Goal: Task Accomplishment & Management: Use online tool/utility

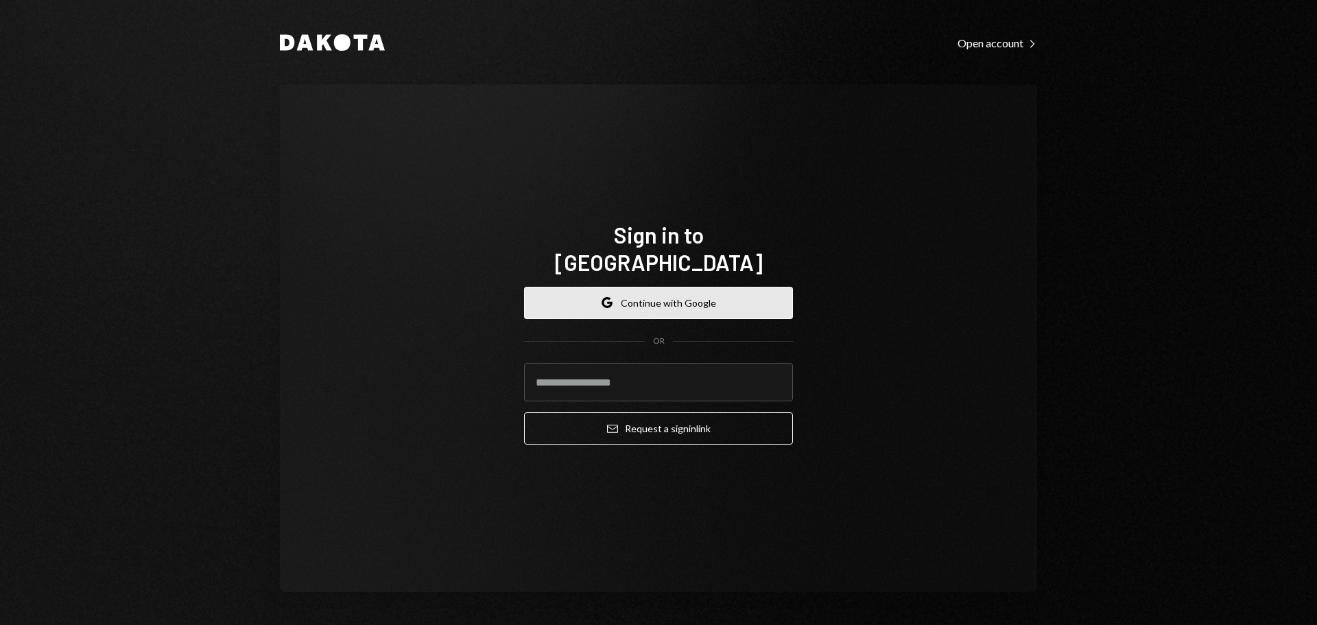
click at [667, 298] on button "Google Continue with Google" at bounding box center [658, 303] width 269 height 32
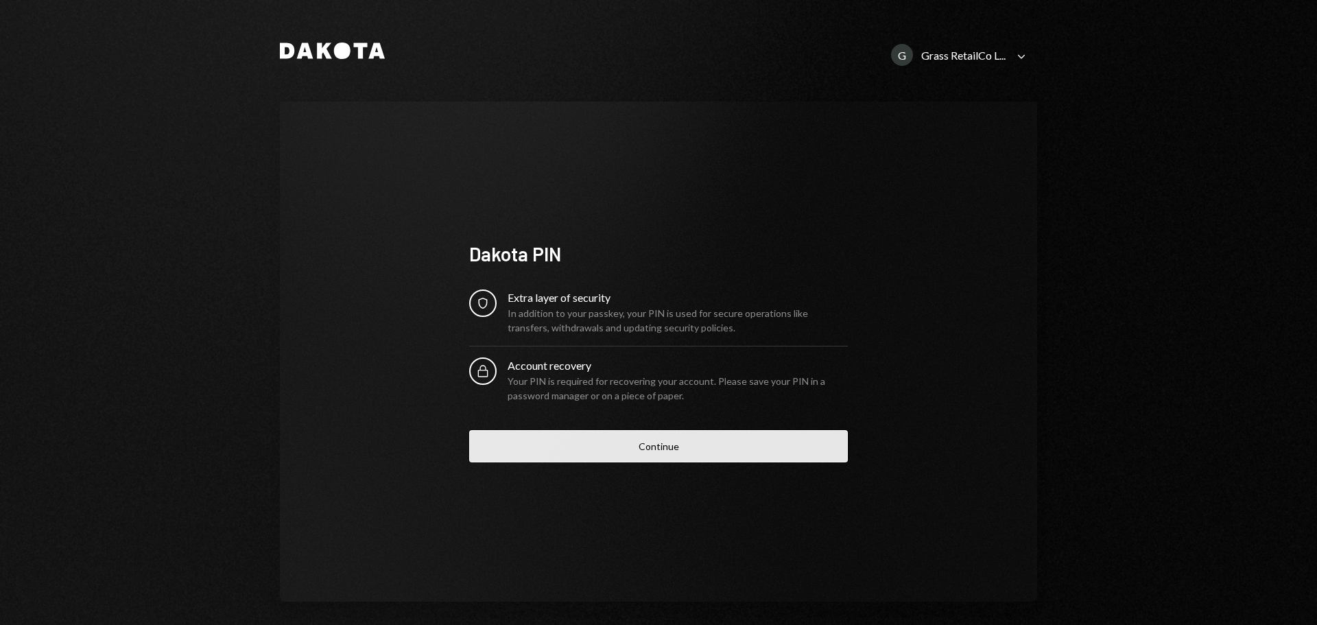
click at [665, 452] on button "Continue" at bounding box center [658, 446] width 379 height 32
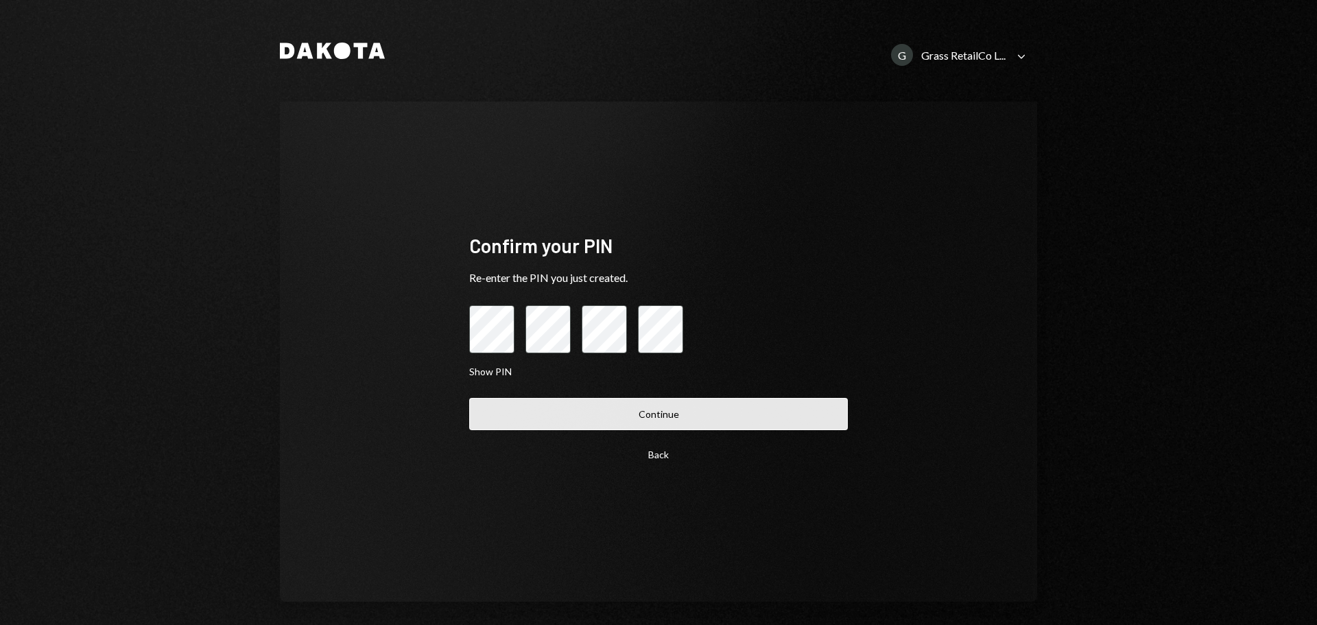
click at [605, 407] on button "Continue" at bounding box center [658, 414] width 379 height 32
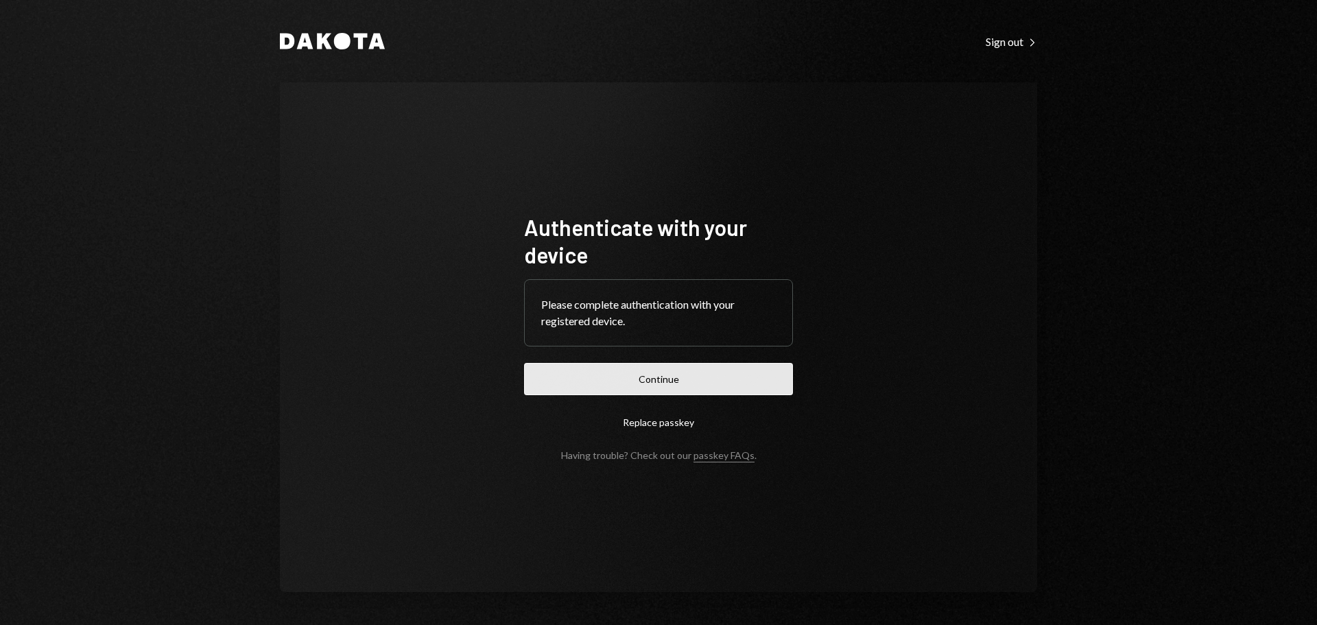
click at [669, 382] on button "Continue" at bounding box center [658, 379] width 269 height 32
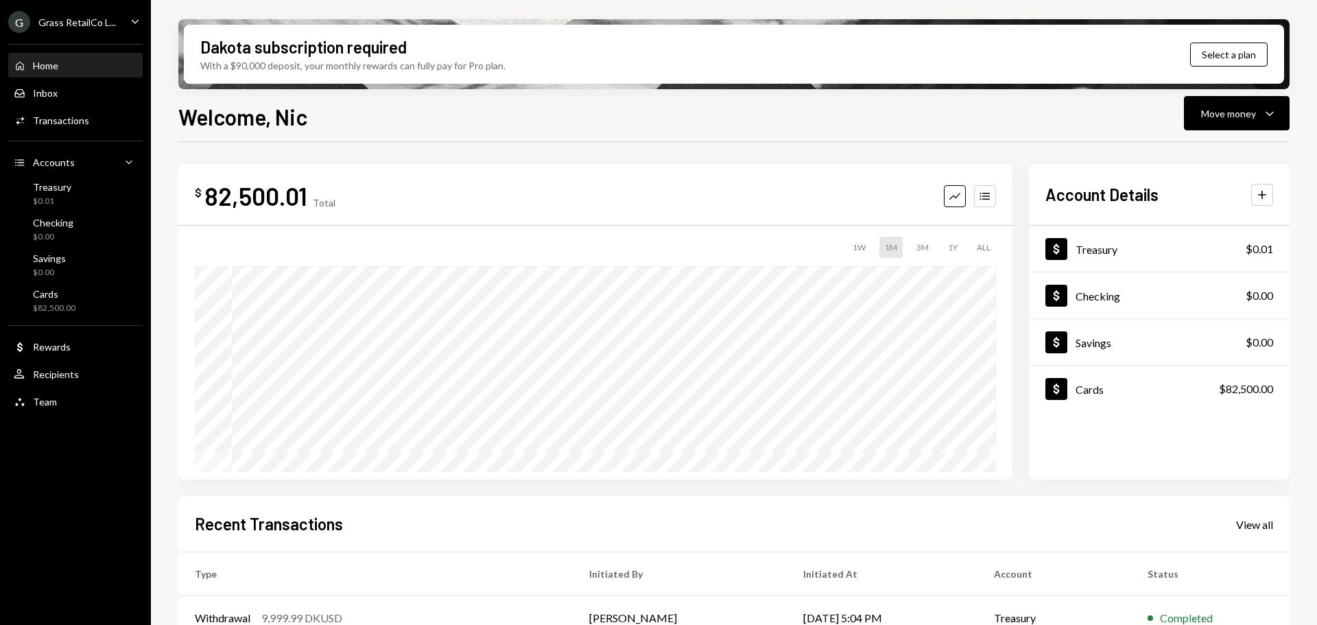
click at [117, 32] on div "G Grass RetailCo L... Caret Down" at bounding box center [75, 22] width 151 height 22
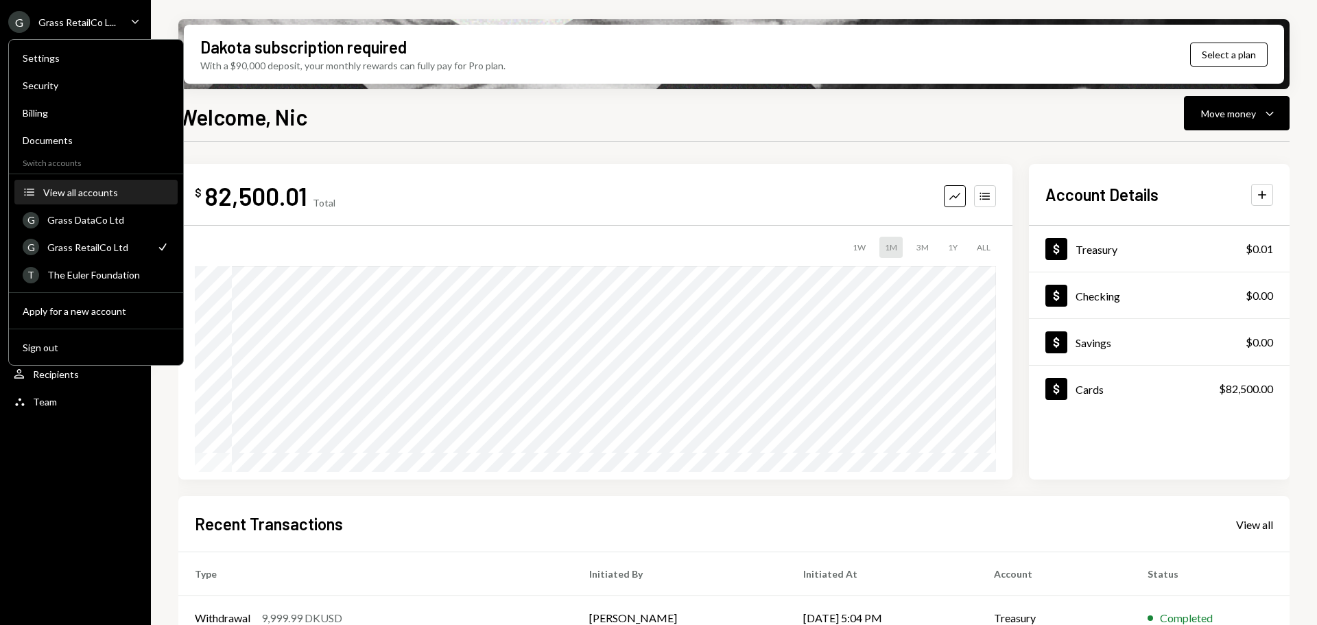
click at [70, 185] on button "Accounts View all accounts" at bounding box center [95, 192] width 163 height 25
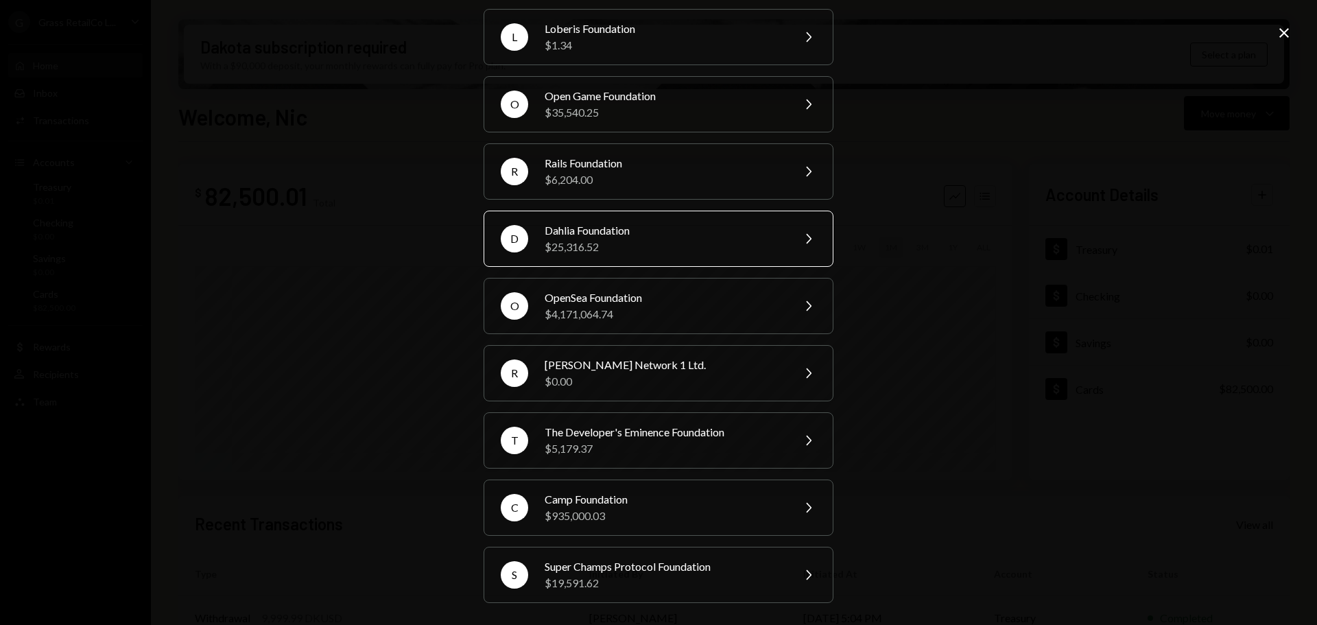
scroll to position [250, 0]
click at [621, 230] on div "Dahlia Foundation" at bounding box center [663, 231] width 239 height 16
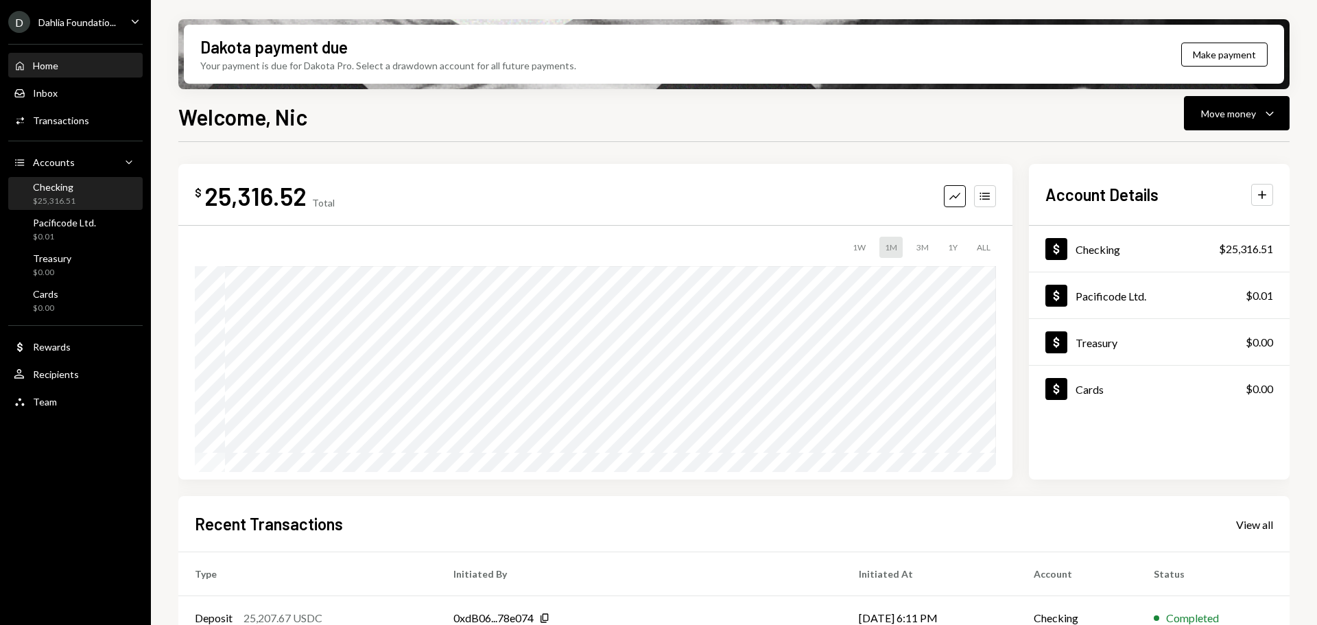
click at [67, 184] on div "Checking" at bounding box center [54, 187] width 43 height 12
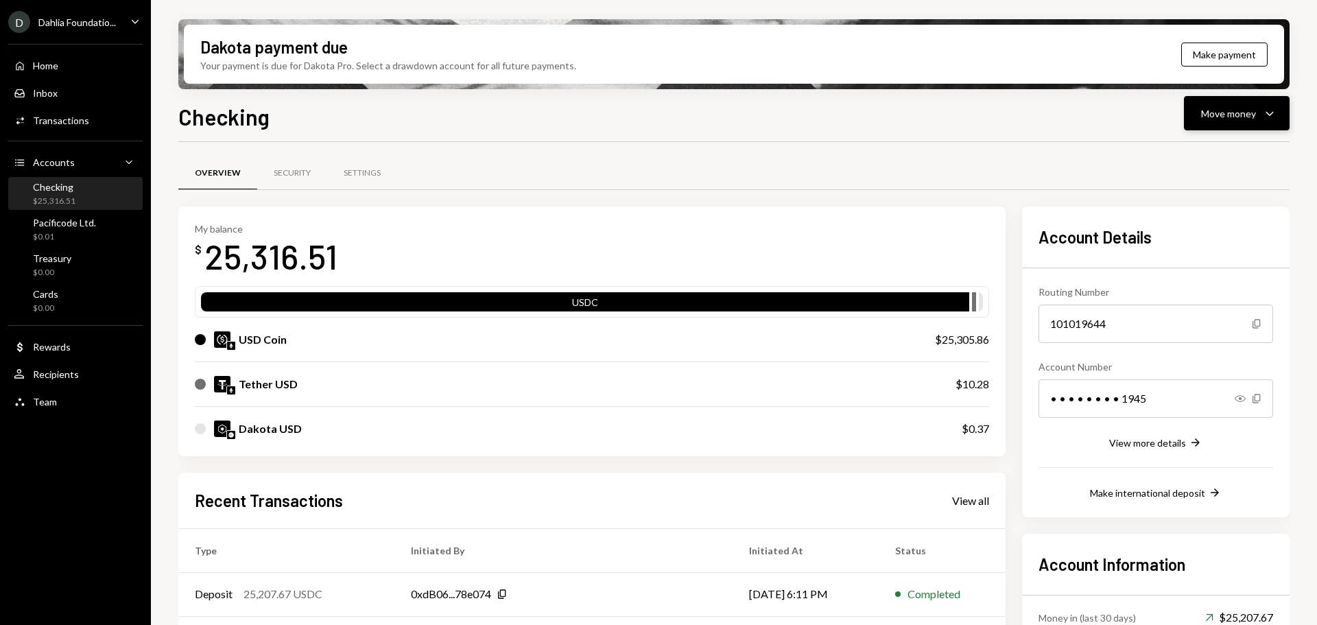
click at [1260, 119] on div "Move money Caret Down" at bounding box center [1236, 113] width 71 height 16
click at [1202, 156] on div "Send" at bounding box center [1225, 154] width 100 height 14
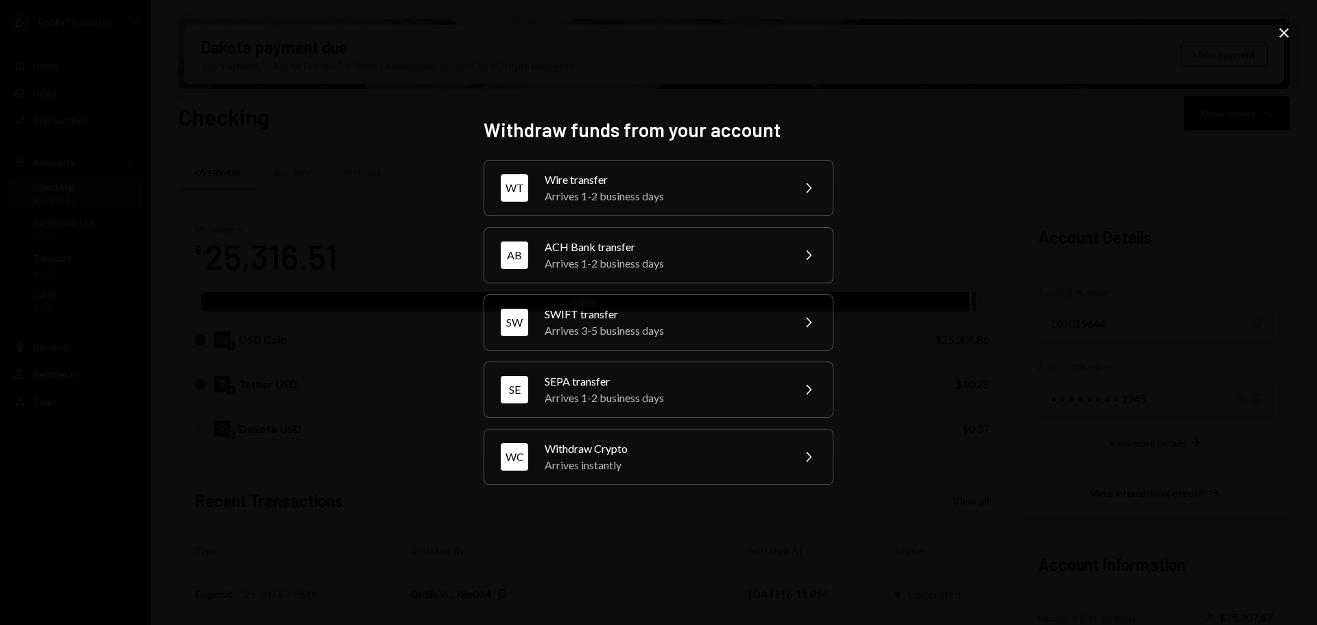
click at [1281, 33] on icon "Close" at bounding box center [1283, 33] width 16 height 16
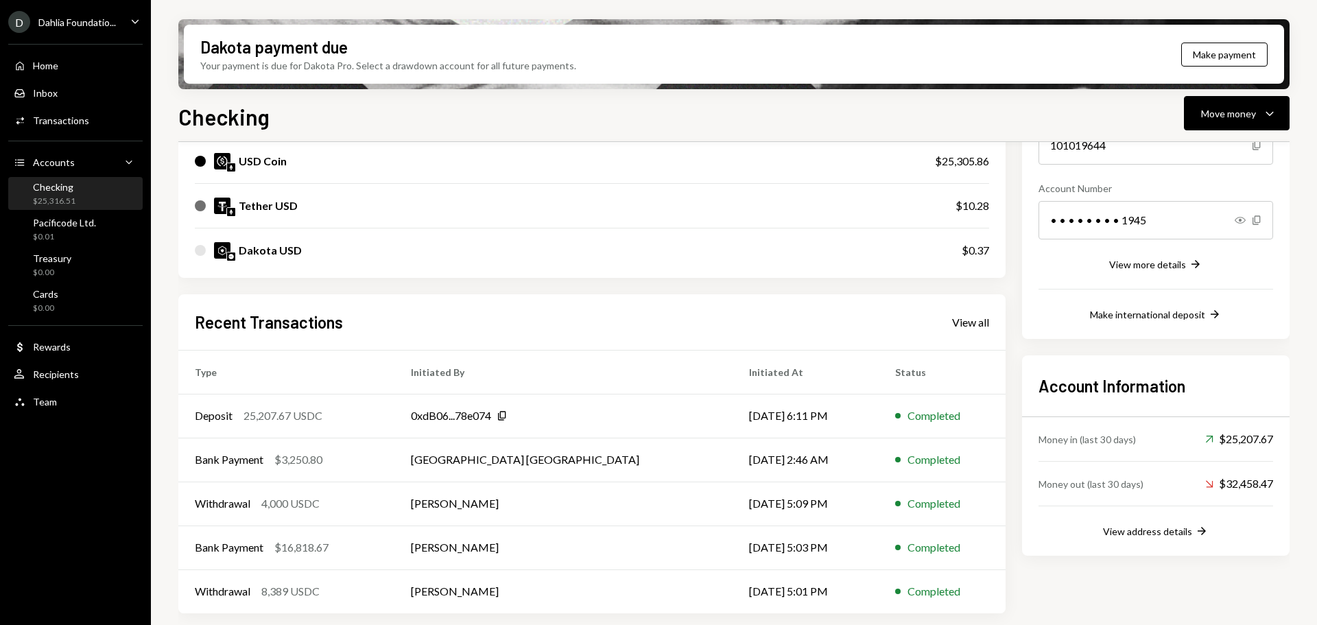
scroll to position [178, 0]
click at [571, 547] on td "[PERSON_NAME]" at bounding box center [563, 547] width 339 height 44
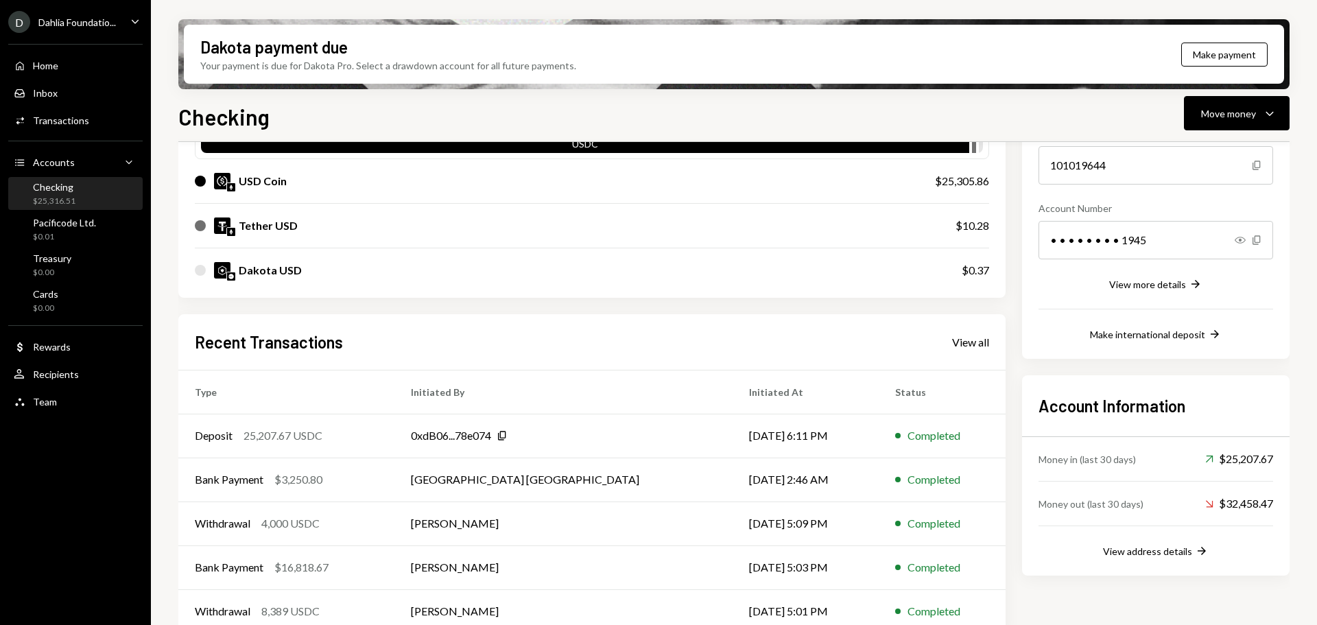
scroll to position [178, 0]
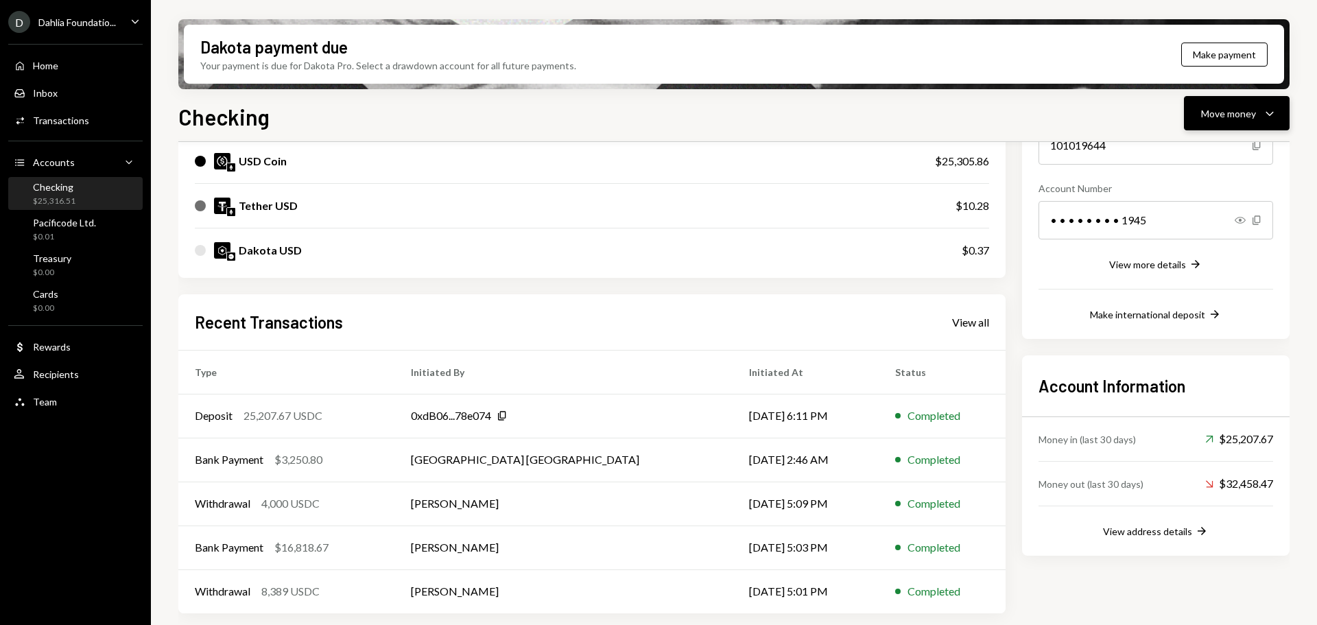
click at [1236, 119] on div "Move money" at bounding box center [1228, 113] width 55 height 14
click at [1207, 151] on div "Send" at bounding box center [1225, 154] width 100 height 14
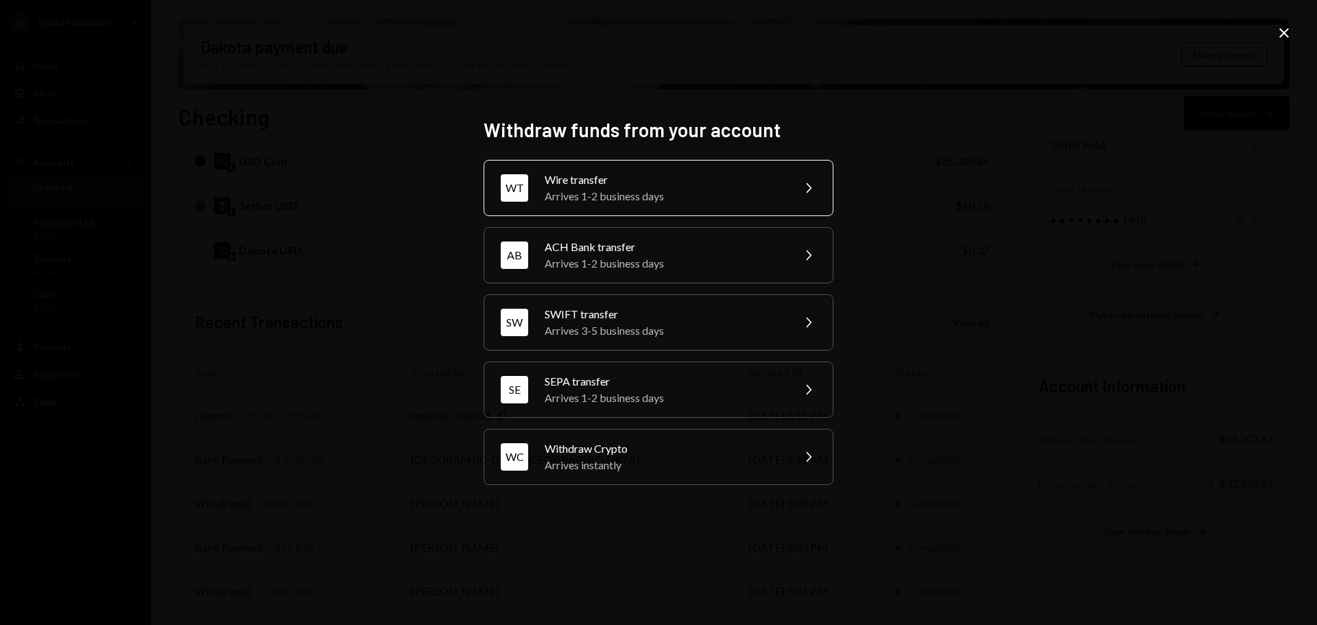
click at [726, 200] on div "Arrives 1-2 business days" at bounding box center [663, 196] width 239 height 16
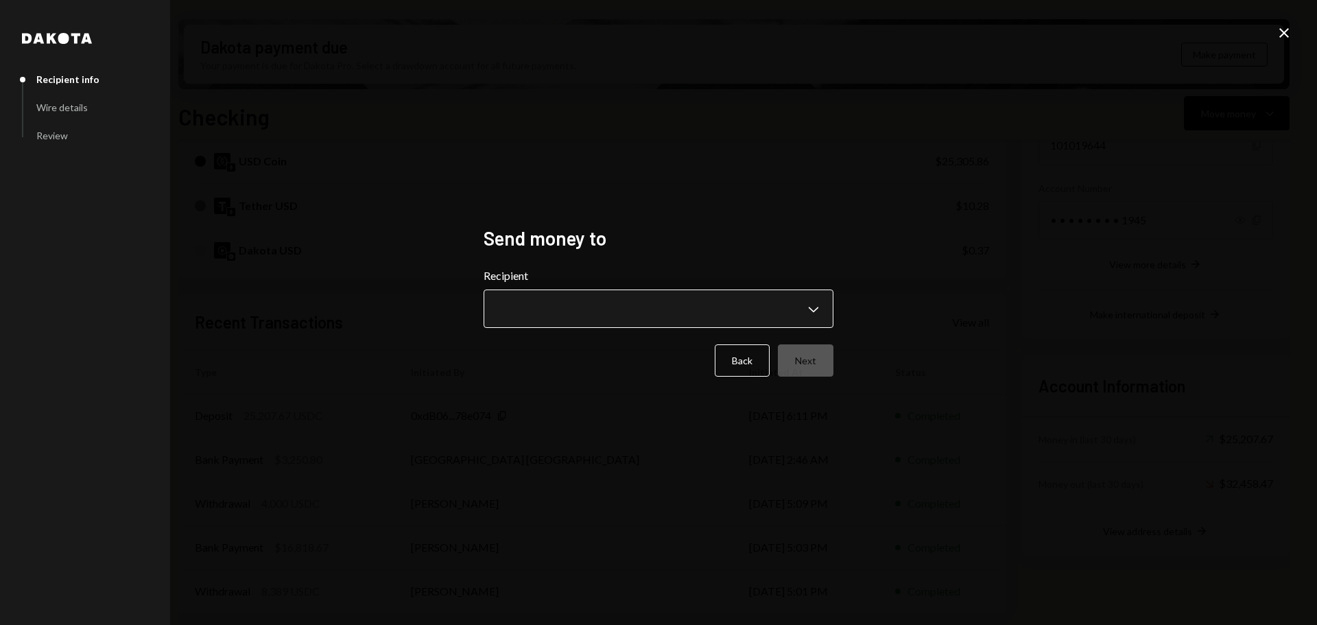
click at [631, 314] on body "D Dahlia Foundatio... Caret Down Home Home Inbox Inbox Activities Transactions …" at bounding box center [658, 312] width 1317 height 625
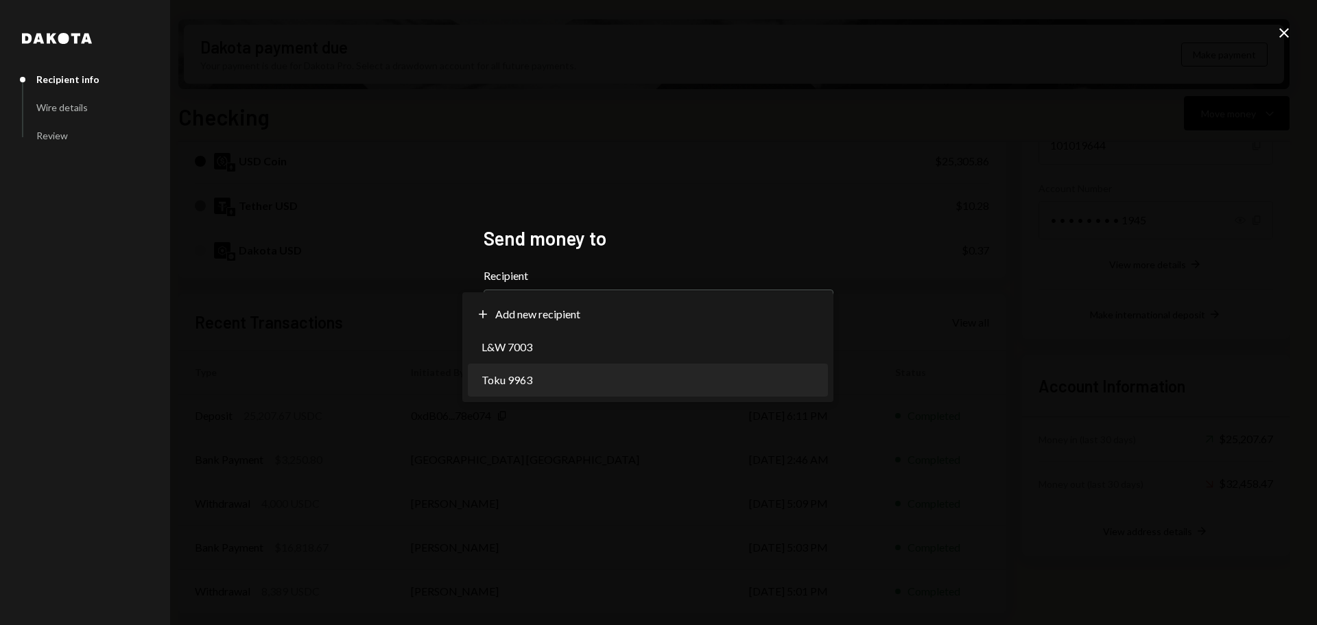
select select "**********"
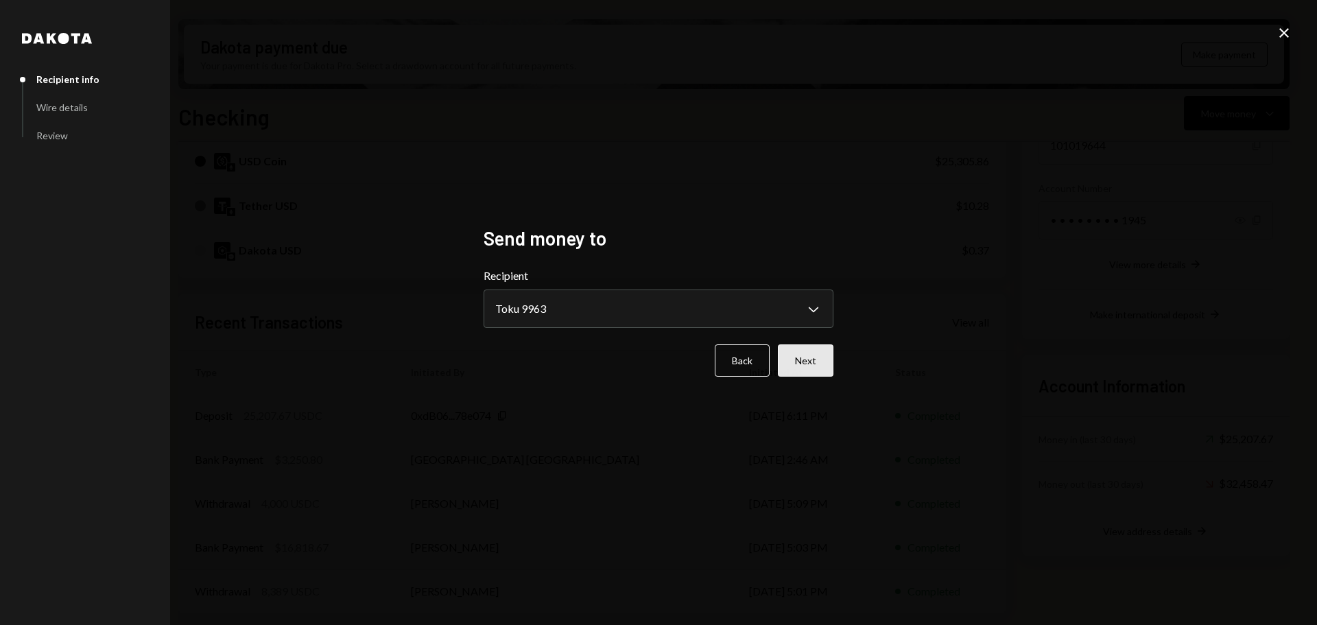
click at [812, 355] on button "Next" at bounding box center [806, 360] width 56 height 32
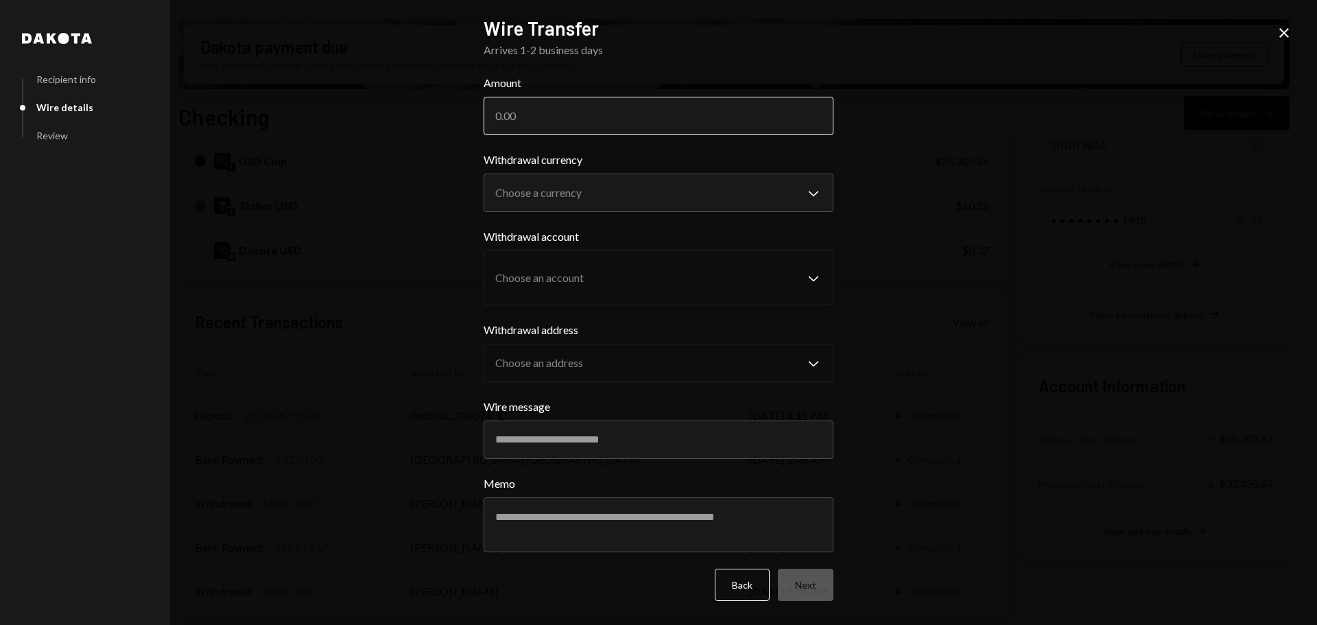
click at [709, 107] on input "Amount" at bounding box center [658, 116] width 350 height 38
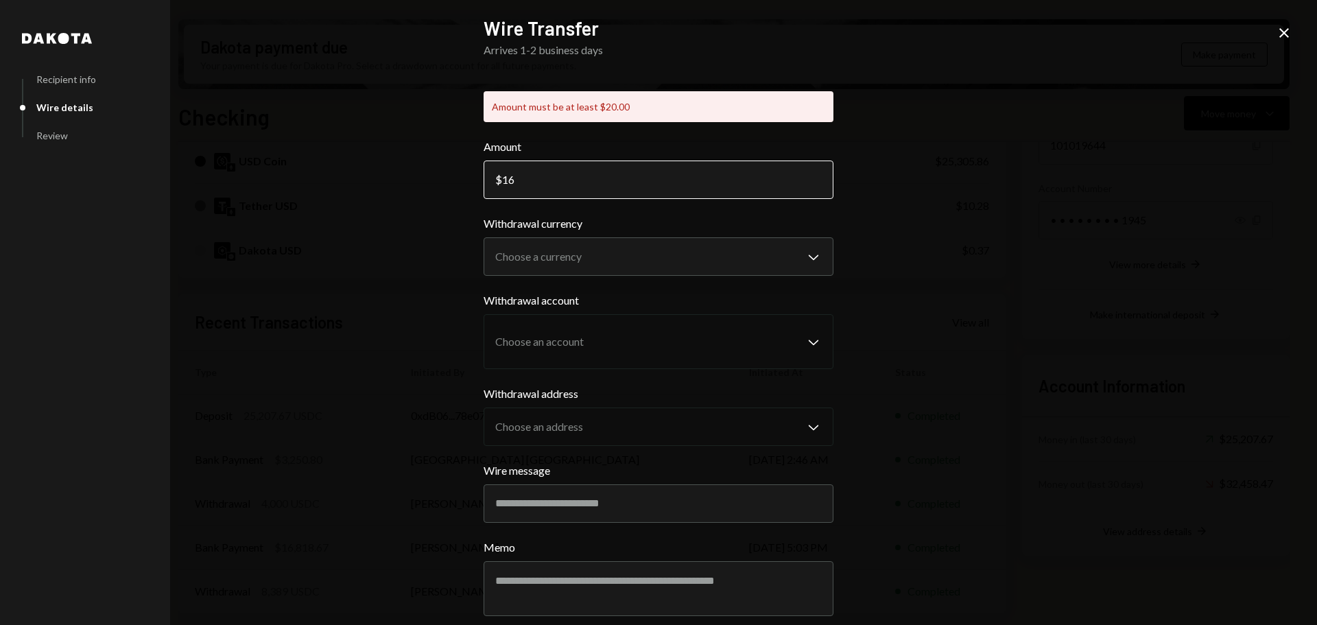
click at [566, 185] on input "16" at bounding box center [658, 179] width 350 height 38
type input "16818.67"
click at [569, 259] on body "D Dahlia Foundatio... Caret Down Home Home Inbox Inbox Activities Transactions …" at bounding box center [658, 312] width 1317 height 625
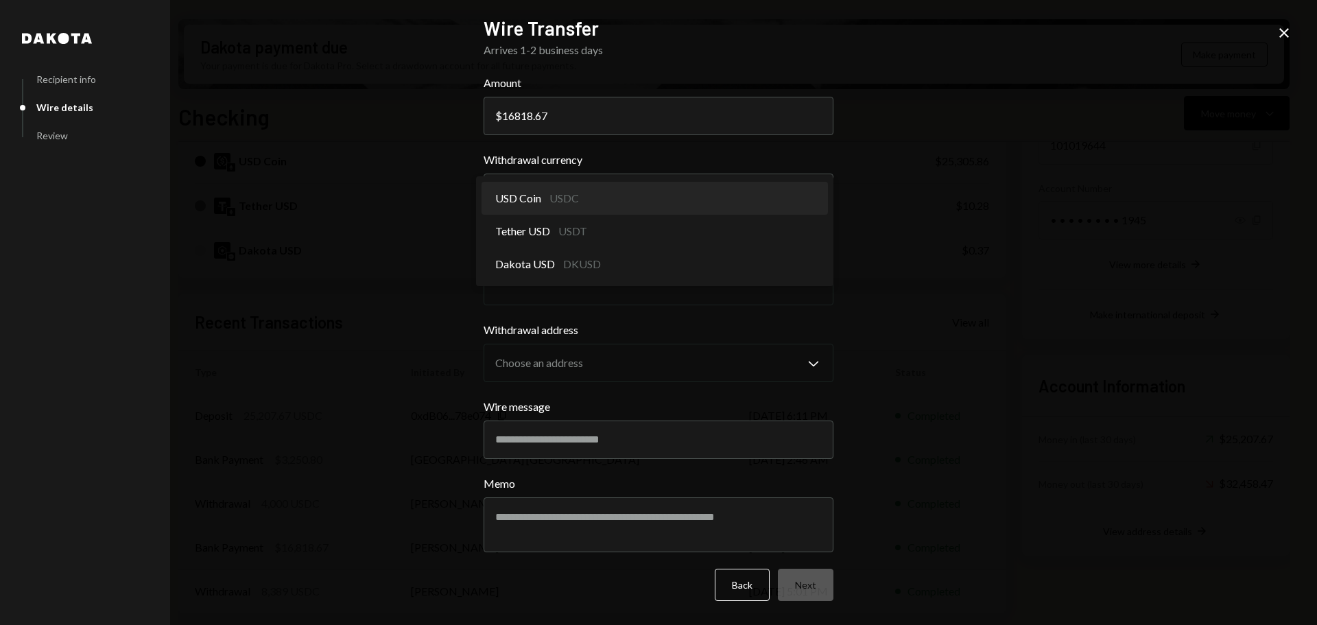
select select "****"
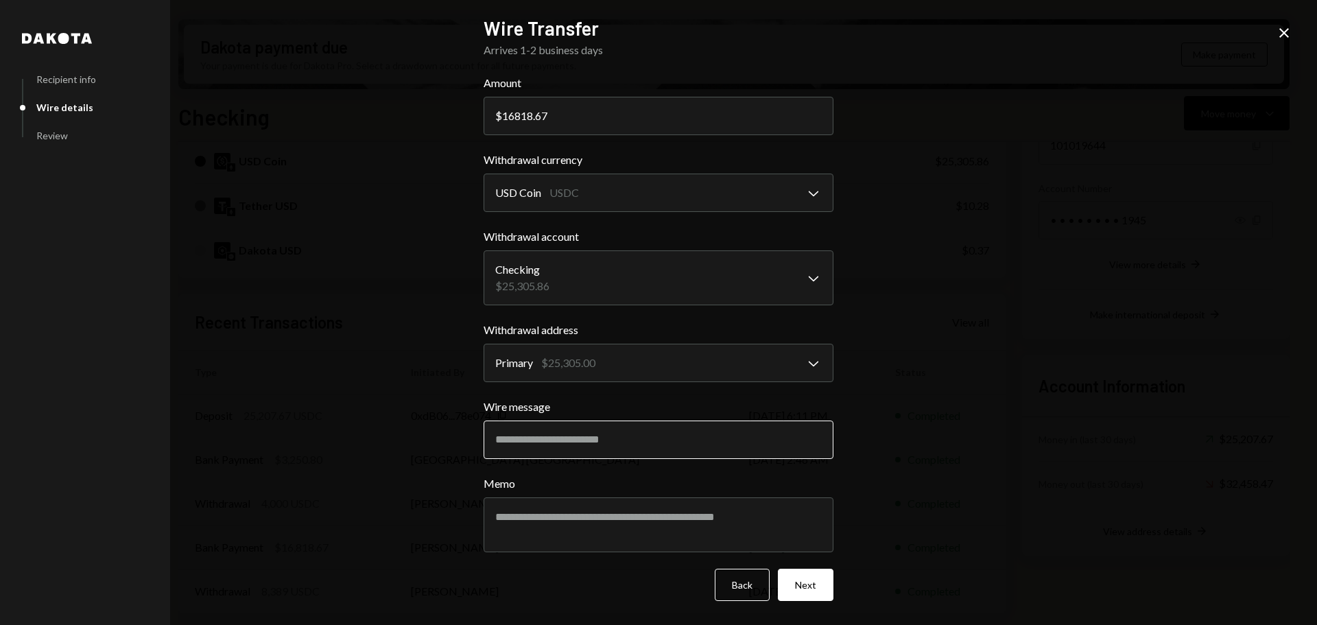
click at [621, 444] on input "Wire message" at bounding box center [658, 439] width 350 height 38
click at [520, 446] on input "Wire message" at bounding box center [658, 439] width 350 height 38
paste input "********"
type input "********"
click at [822, 576] on button "Next" at bounding box center [806, 584] width 56 height 32
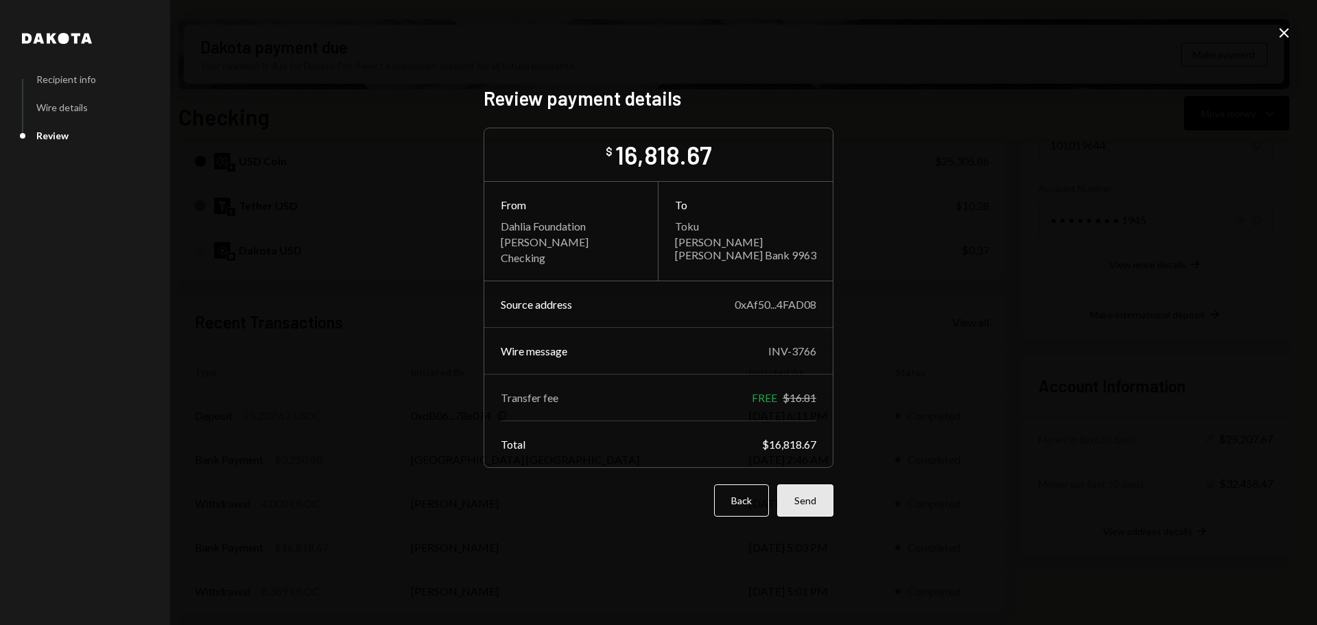
click at [808, 503] on button "Send" at bounding box center [805, 500] width 56 height 32
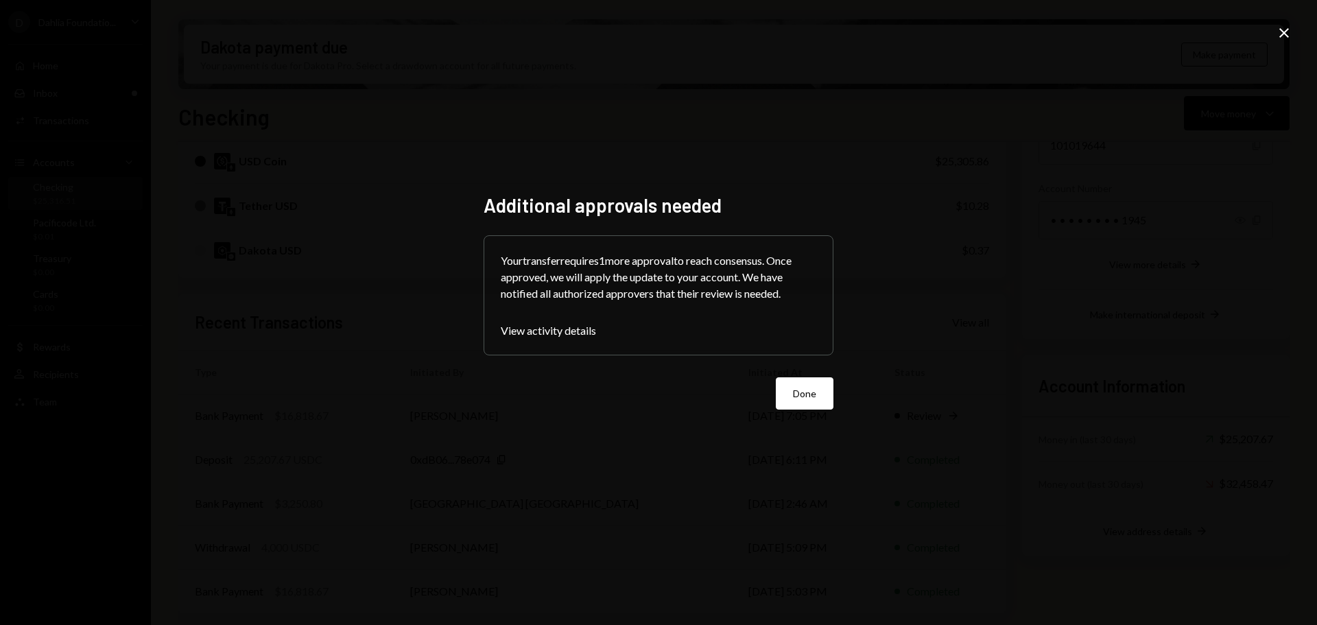
click at [835, 399] on div "Additional approvals needed Your transfer requires 1 more approval to reach con…" at bounding box center [658, 312] width 383 height 271
click at [793, 398] on button "Done" at bounding box center [805, 393] width 58 height 32
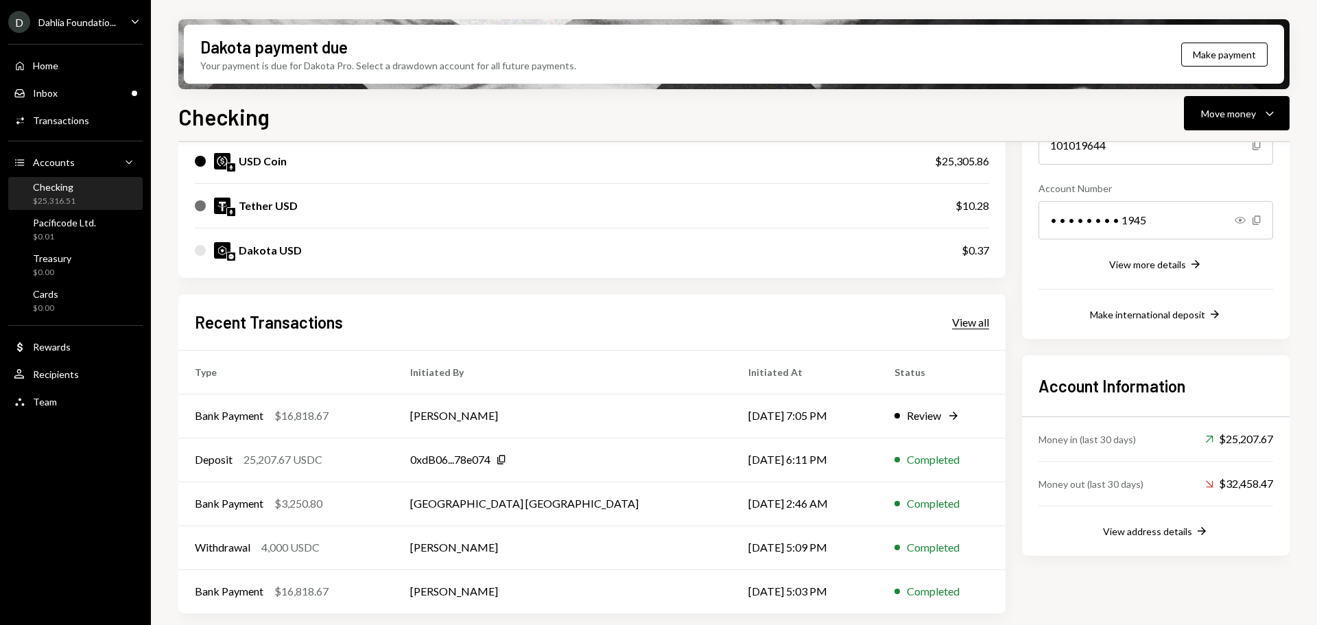
click at [961, 321] on div "View all" at bounding box center [970, 322] width 37 height 14
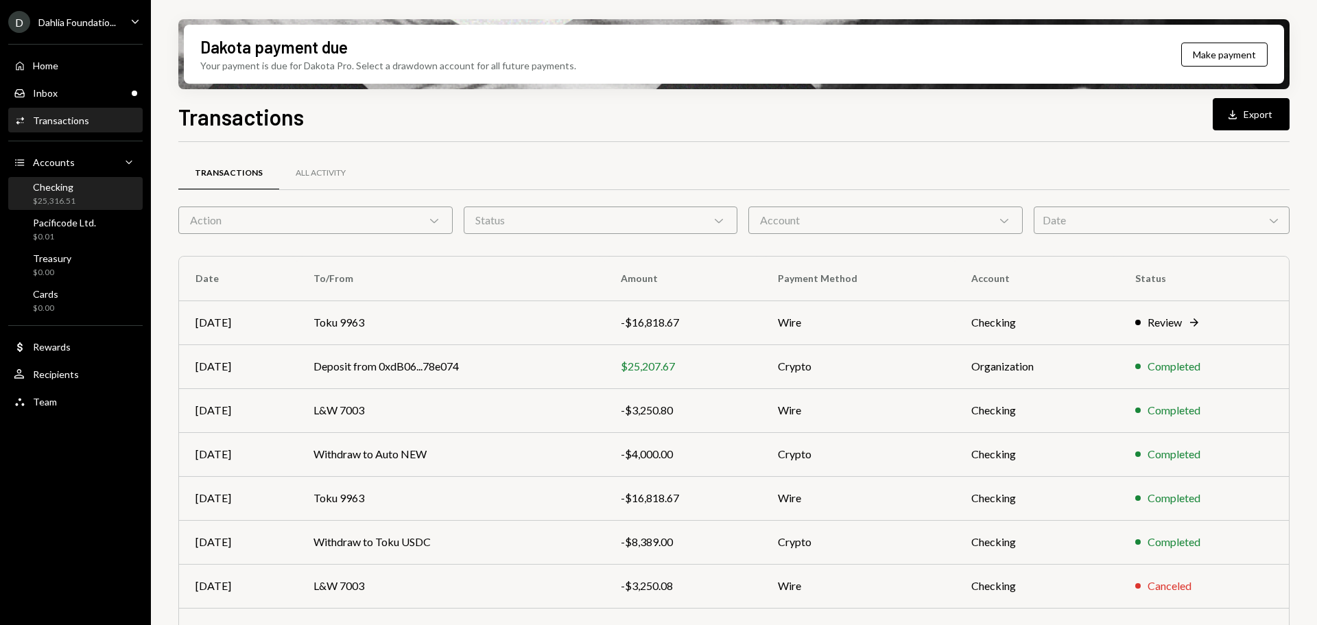
click at [70, 199] on div "$25,316.51" at bounding box center [54, 201] width 43 height 12
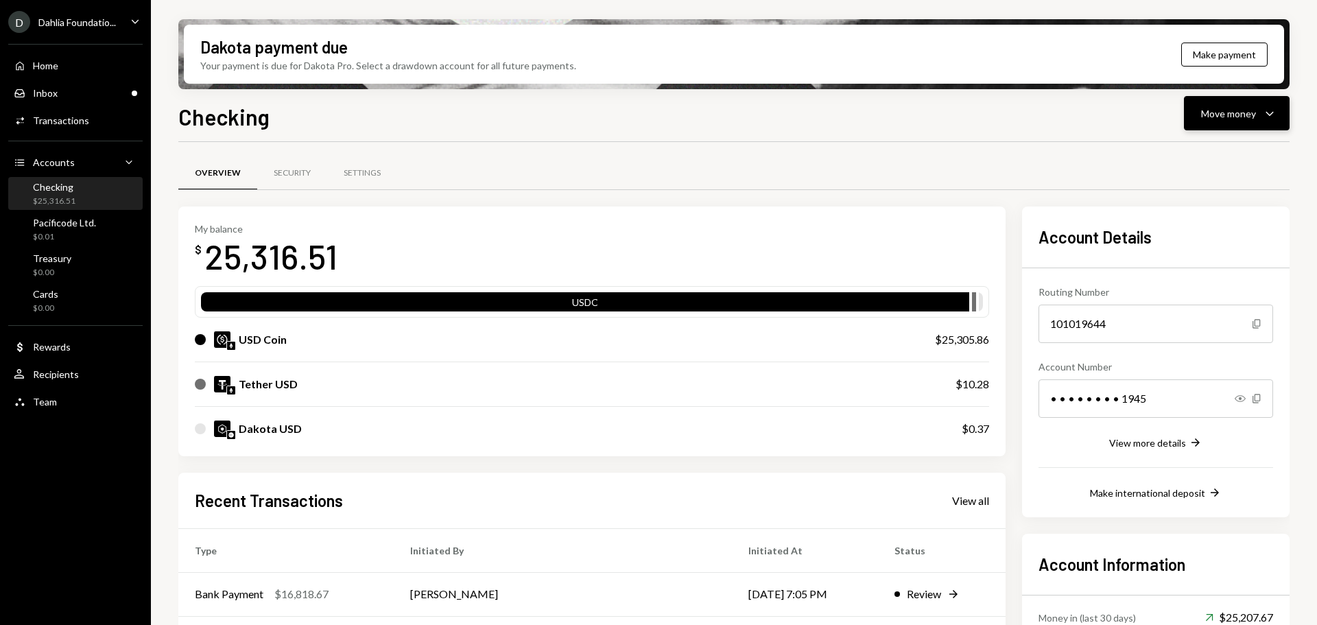
click at [1260, 120] on div "Move money Caret Down" at bounding box center [1236, 113] width 71 height 16
click at [1212, 157] on div "Send" at bounding box center [1225, 154] width 100 height 14
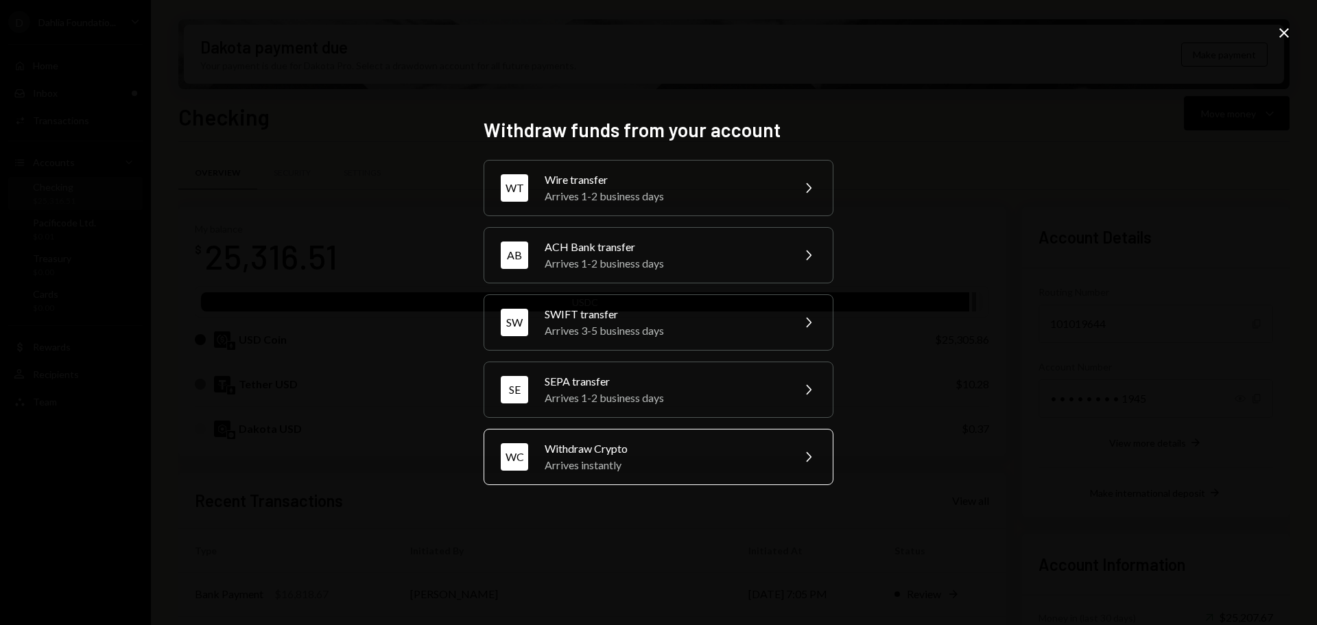
click at [688, 457] on div "Arrives instantly" at bounding box center [663, 465] width 239 height 16
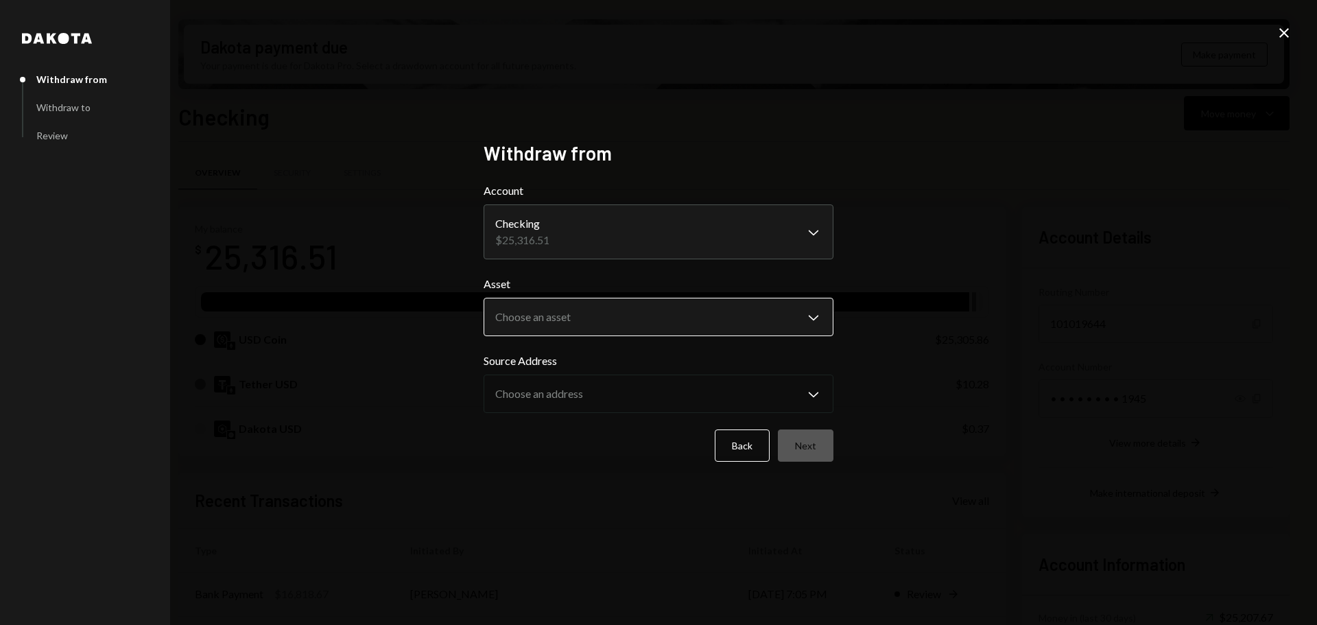
click at [600, 315] on body "D Dahlia Foundatio... Caret Down Home Home Inbox Inbox Activities Transactions …" at bounding box center [658, 312] width 1317 height 625
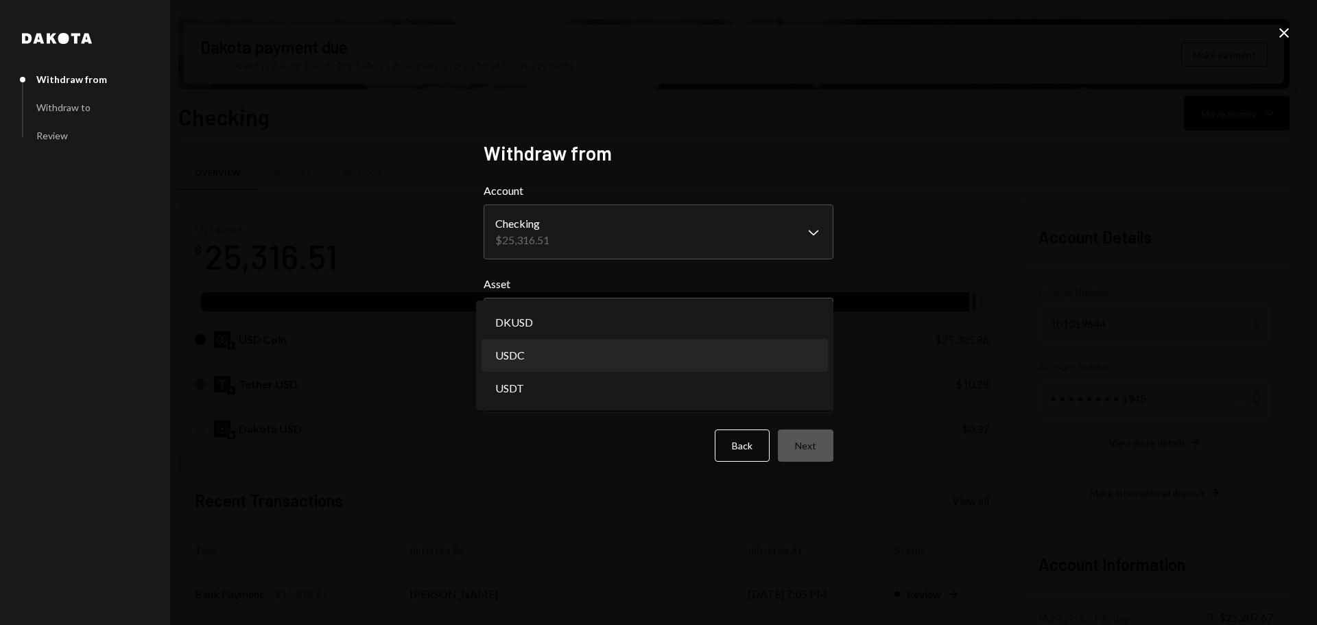
select select "****"
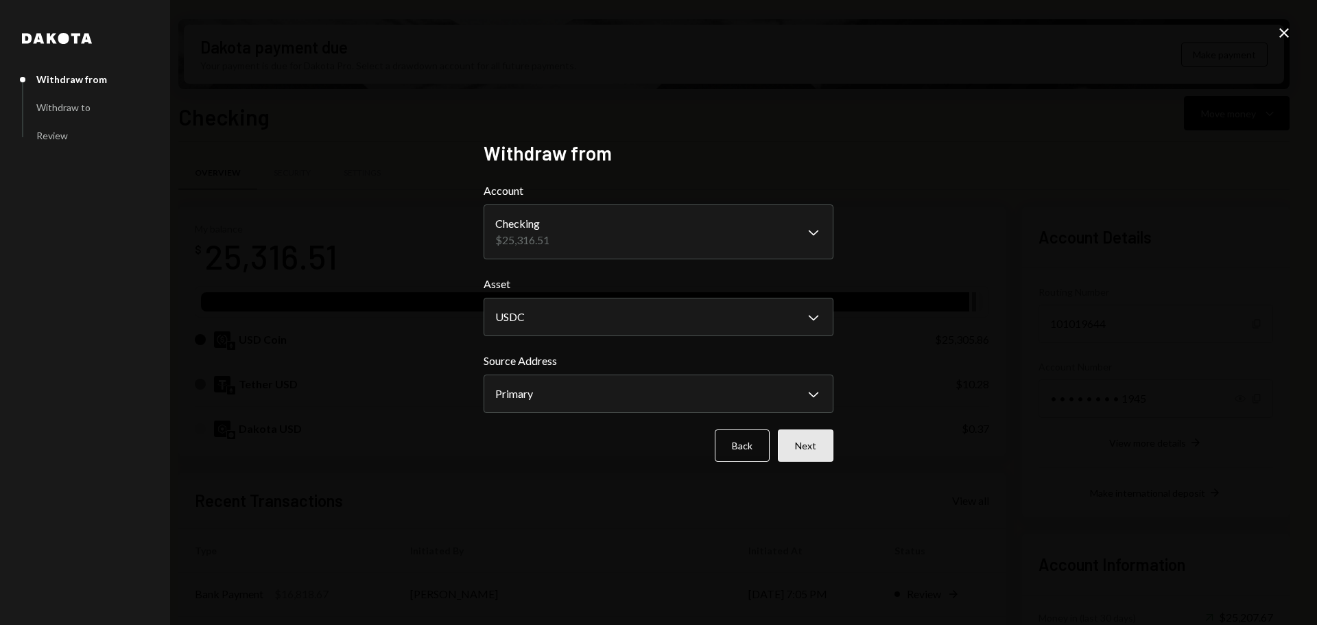
click at [824, 439] on button "Next" at bounding box center [806, 445] width 56 height 32
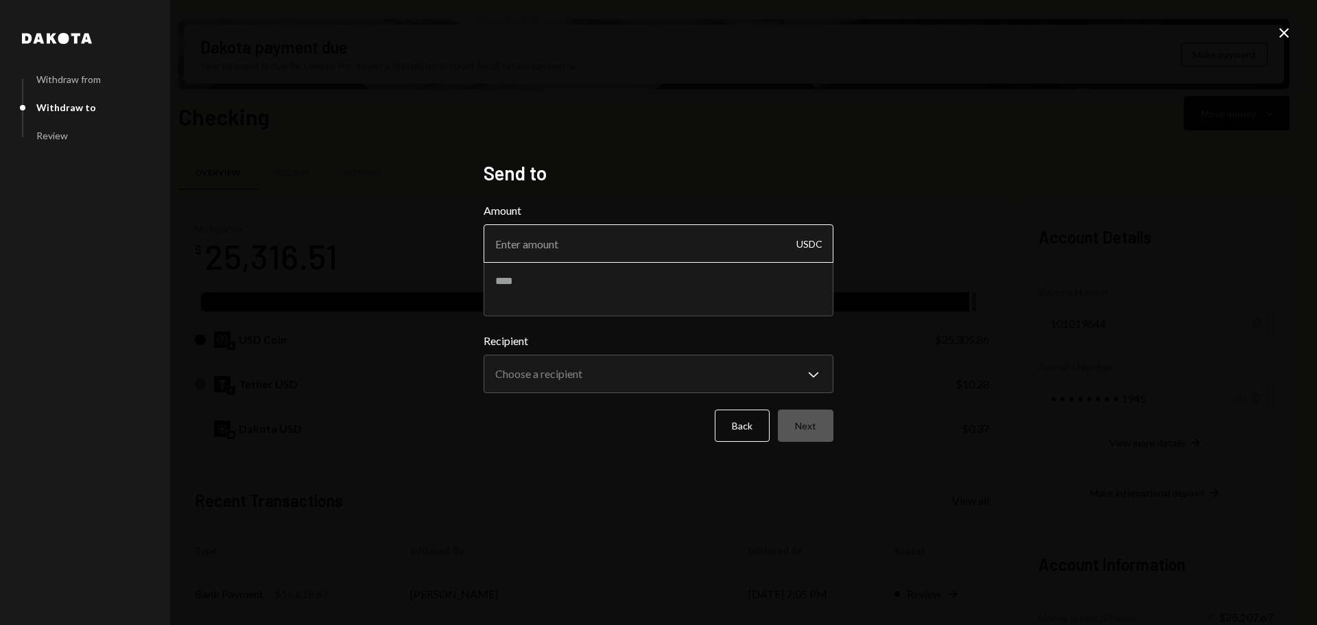
click at [604, 243] on input "Amount" at bounding box center [658, 243] width 350 height 38
type input "8389"
click at [602, 288] on textarea at bounding box center [658, 288] width 350 height 55
click at [552, 285] on textarea at bounding box center [658, 288] width 350 height 55
paste textarea "********"
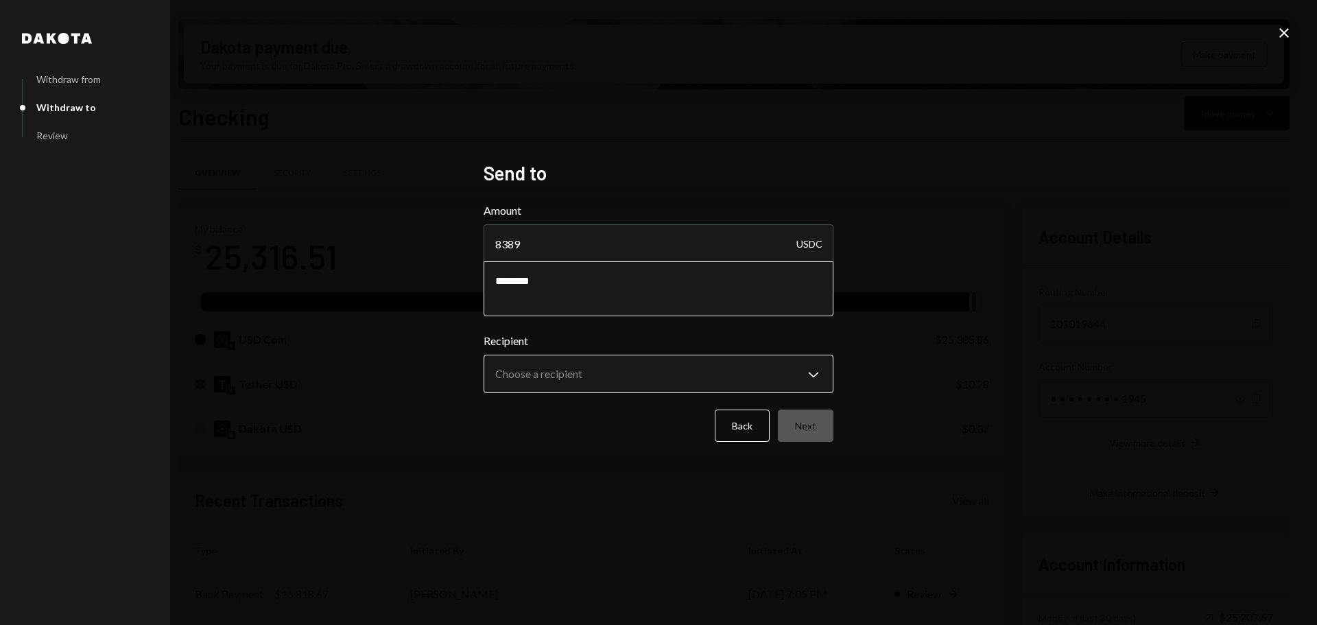
type textarea "********"
click at [612, 383] on body "D Dahlia Foundatio... Caret Down Home Home Inbox Inbox Activities Transactions …" at bounding box center [658, 312] width 1317 height 625
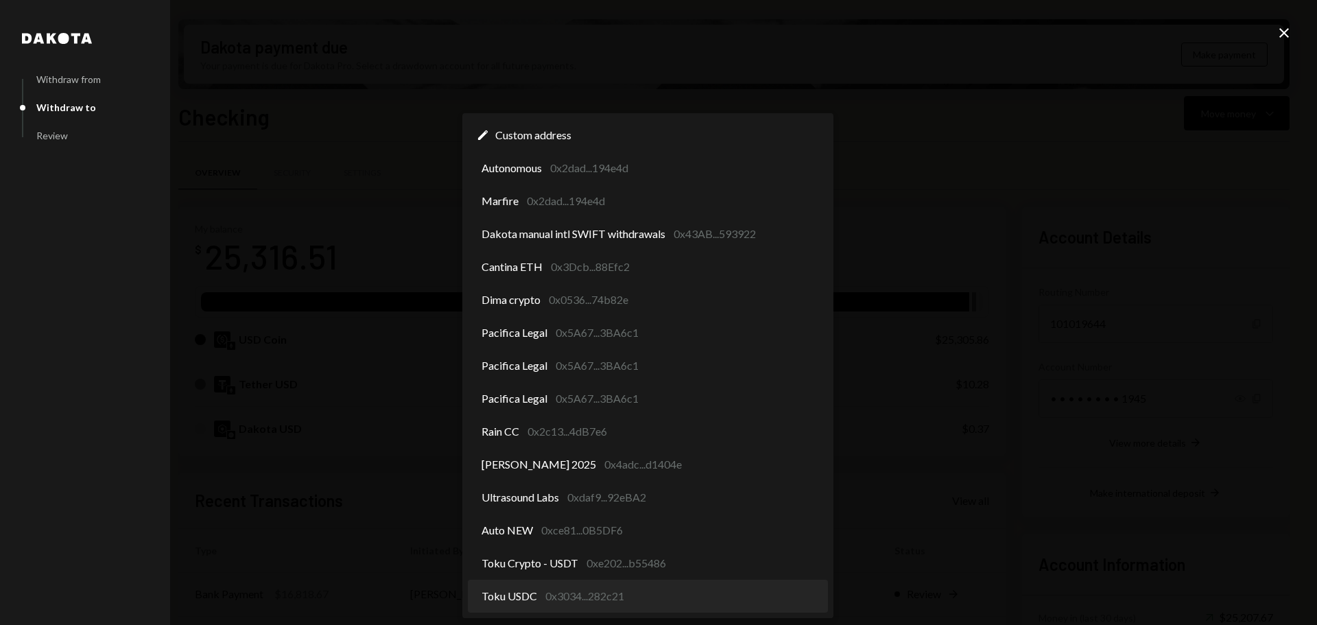
select select "**********"
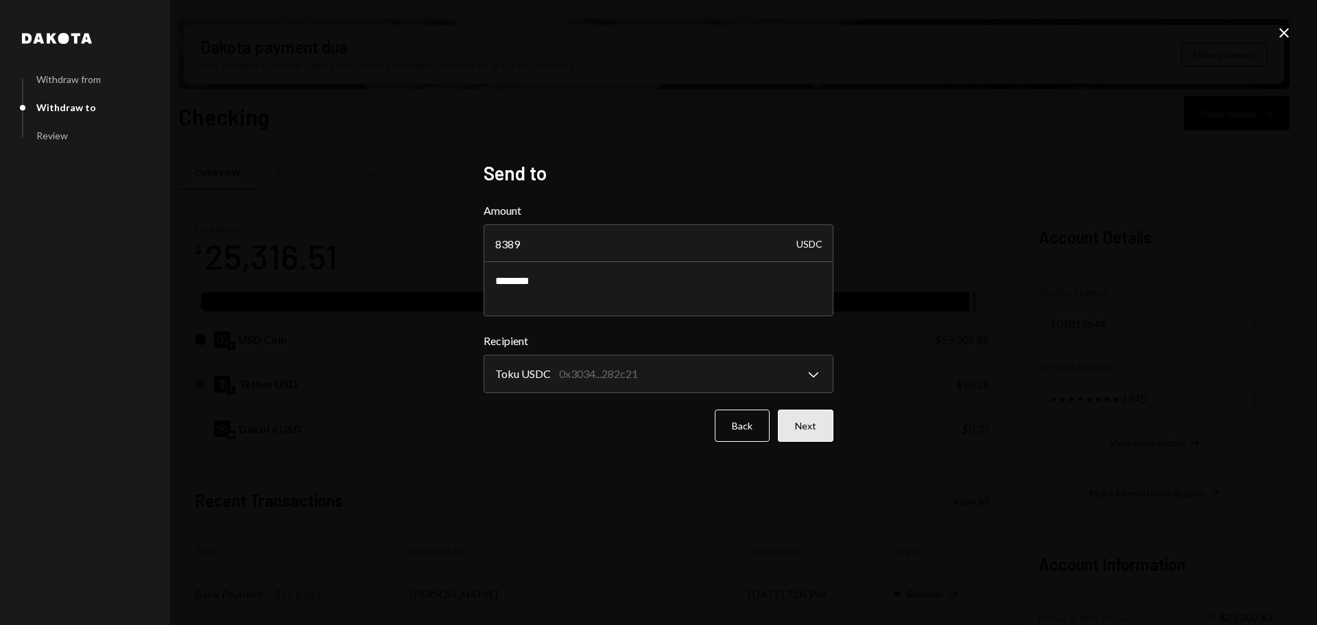
click at [809, 415] on button "Next" at bounding box center [806, 425] width 56 height 32
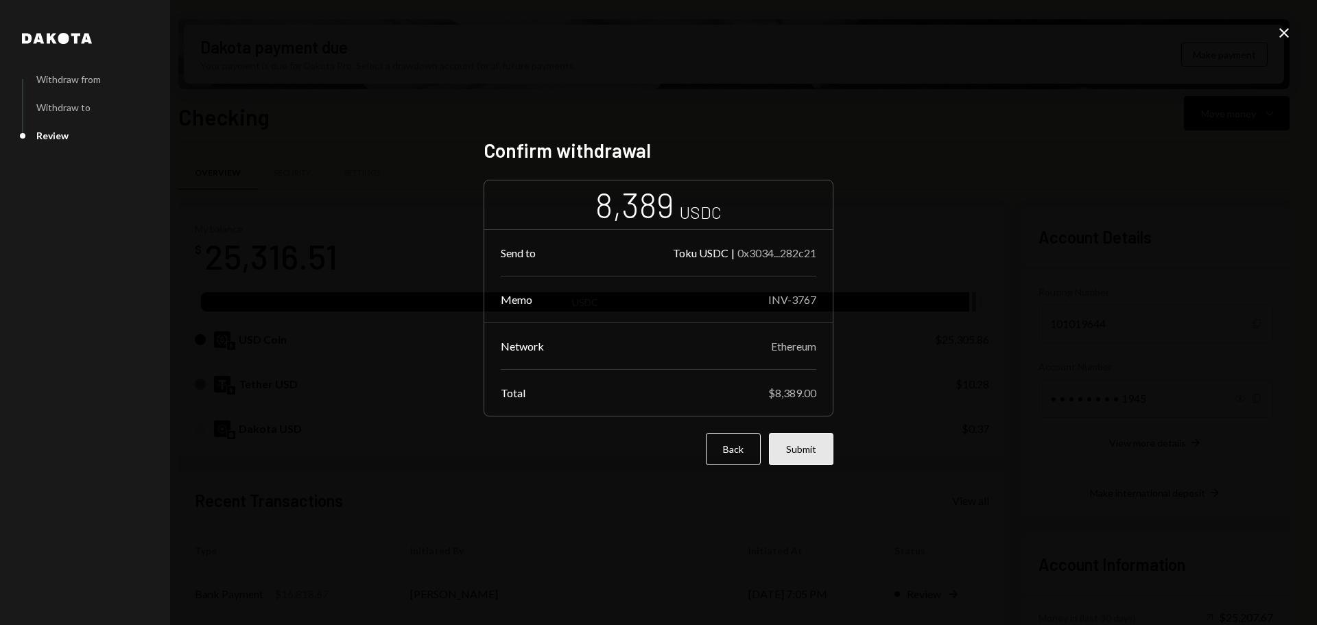
click at [807, 438] on button "Submit" at bounding box center [801, 449] width 64 height 32
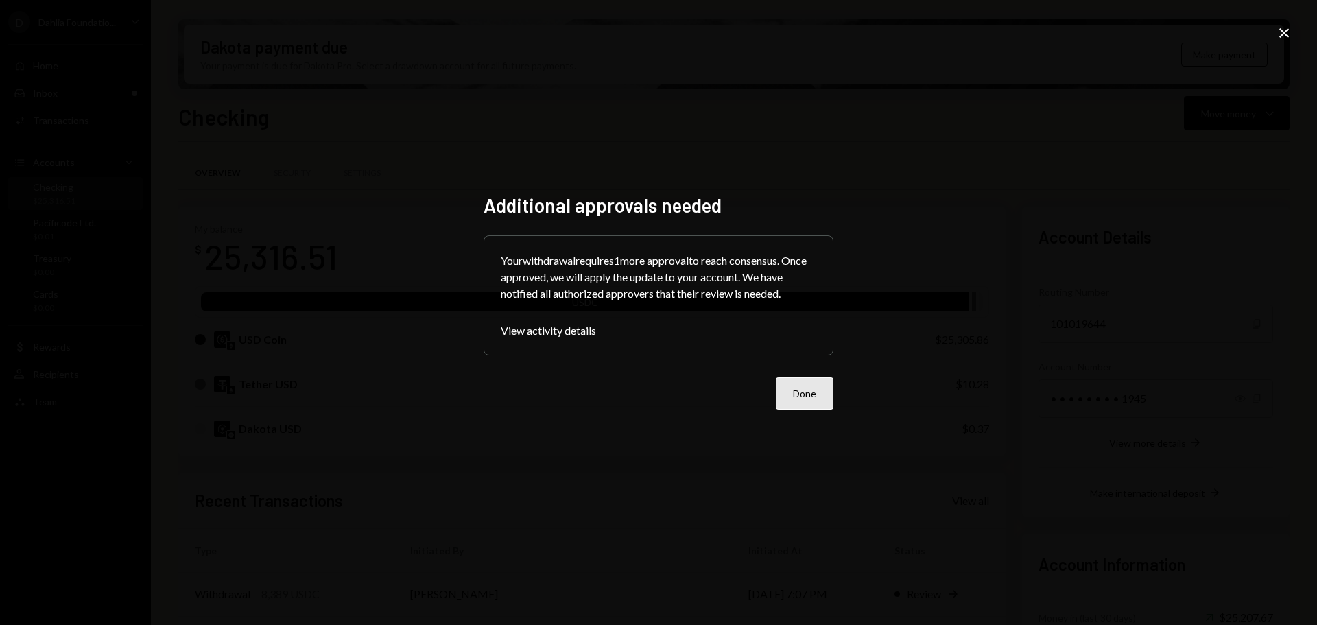
click at [801, 389] on button "Done" at bounding box center [805, 393] width 58 height 32
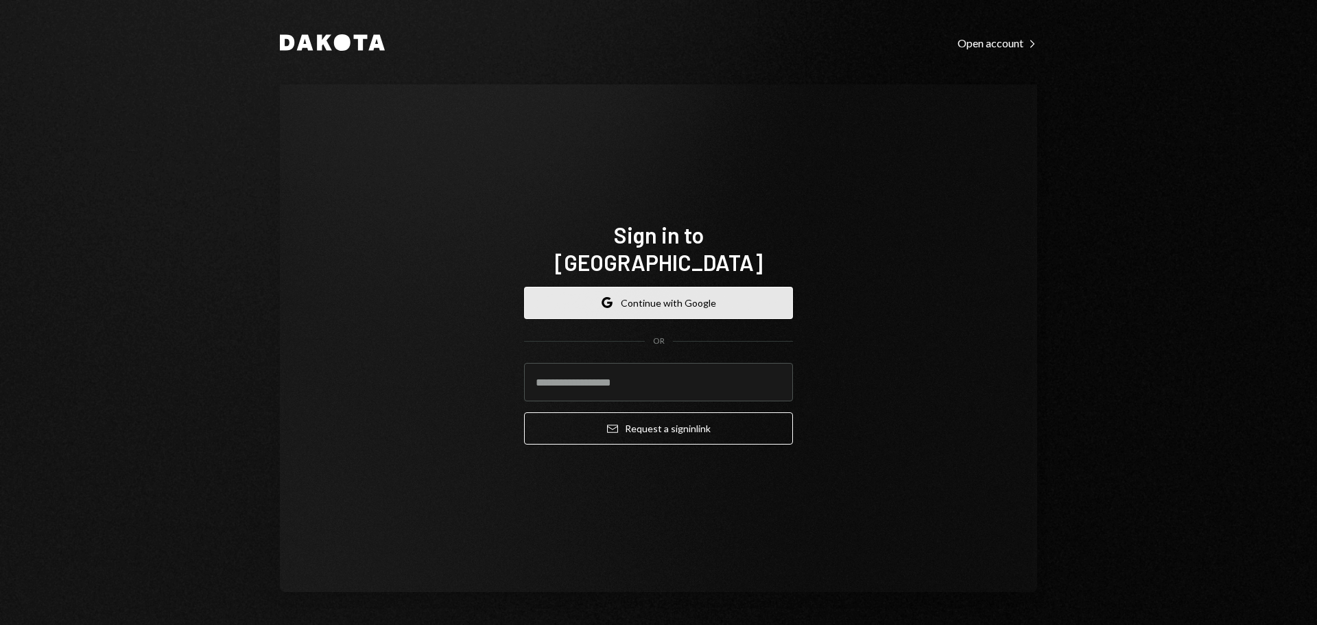
click at [658, 287] on button "Google Continue with Google" at bounding box center [658, 303] width 269 height 32
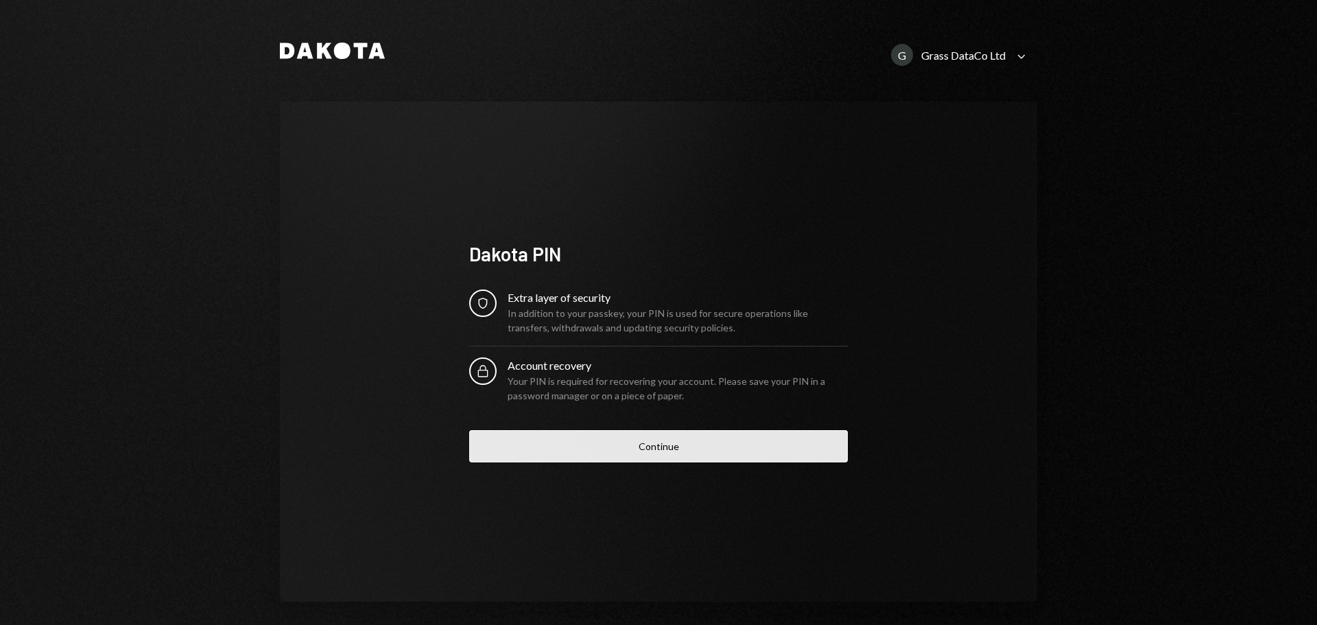
click at [656, 436] on button "Continue" at bounding box center [658, 446] width 379 height 32
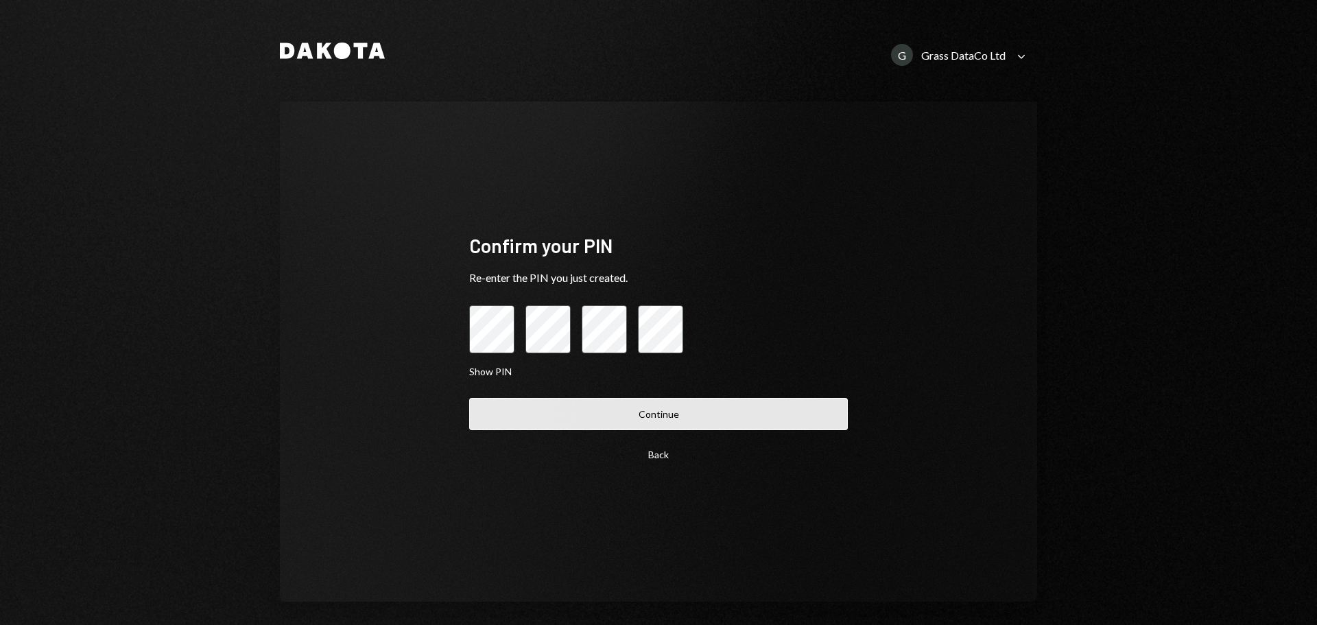
click at [810, 418] on button "Continue" at bounding box center [658, 414] width 379 height 32
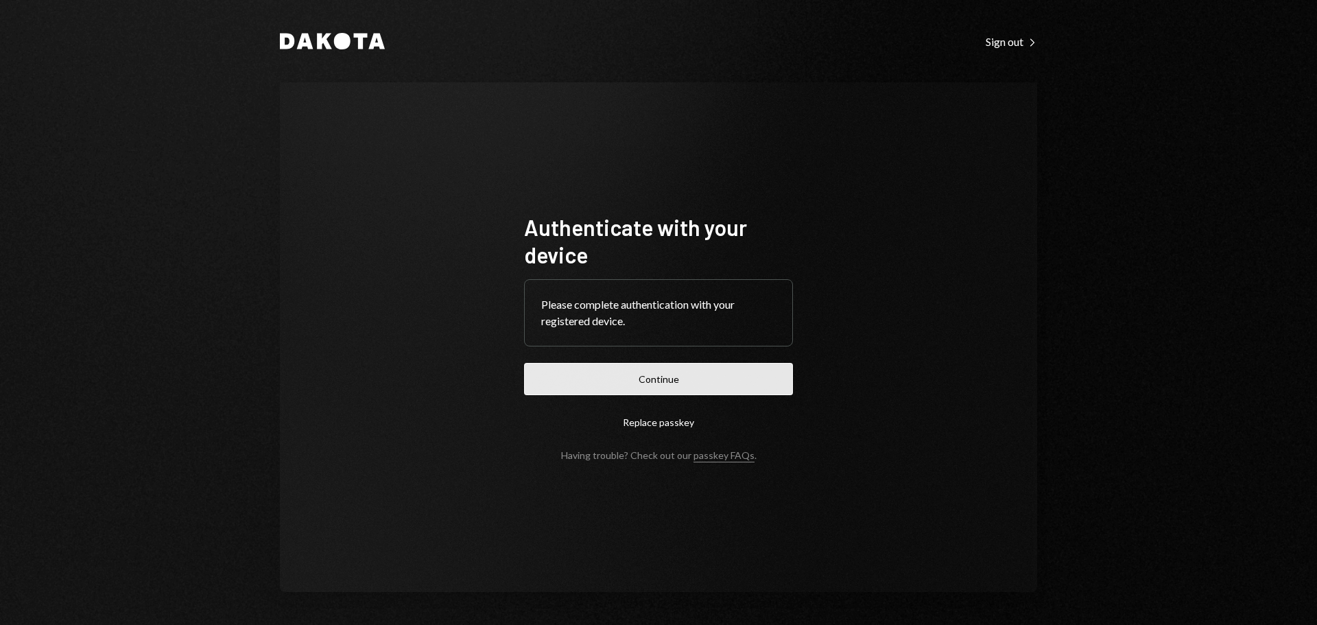
click at [616, 387] on button "Continue" at bounding box center [658, 379] width 269 height 32
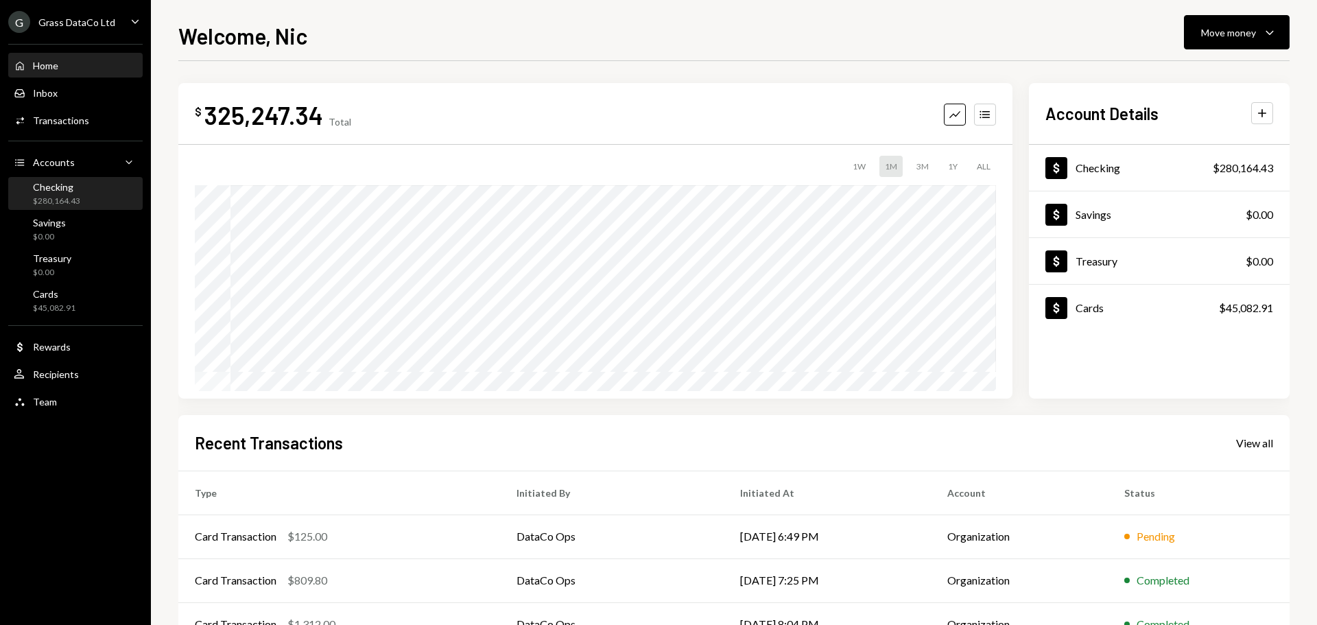
click at [80, 189] on div "Checking $280,164.43" at bounding box center [75, 194] width 123 height 26
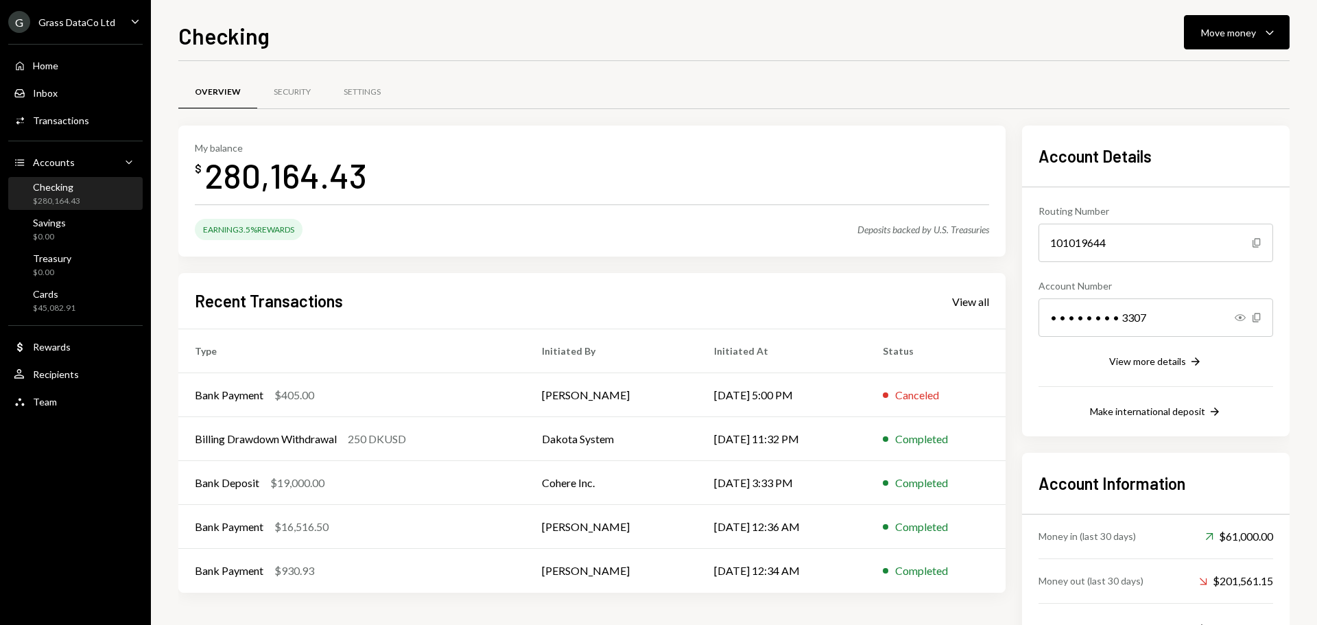
click at [121, 21] on div "G Grass DataCo Ltd Caret Down" at bounding box center [75, 22] width 151 height 22
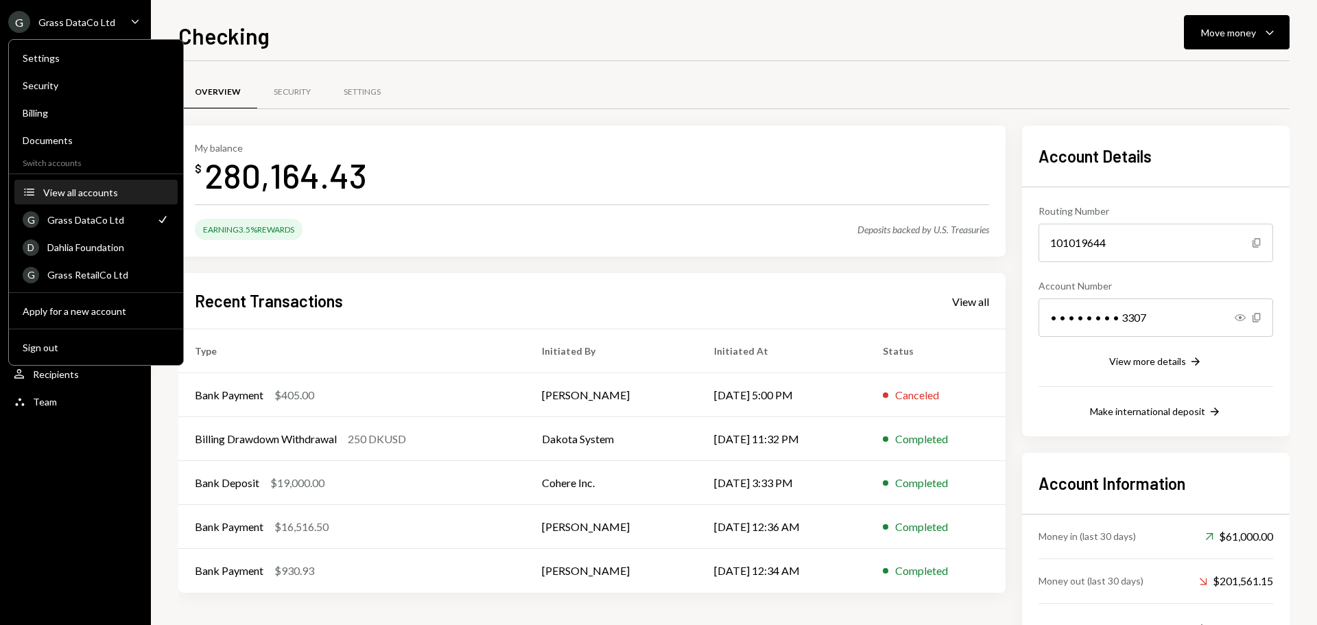
click at [108, 198] on button "Accounts View all accounts" at bounding box center [95, 192] width 163 height 25
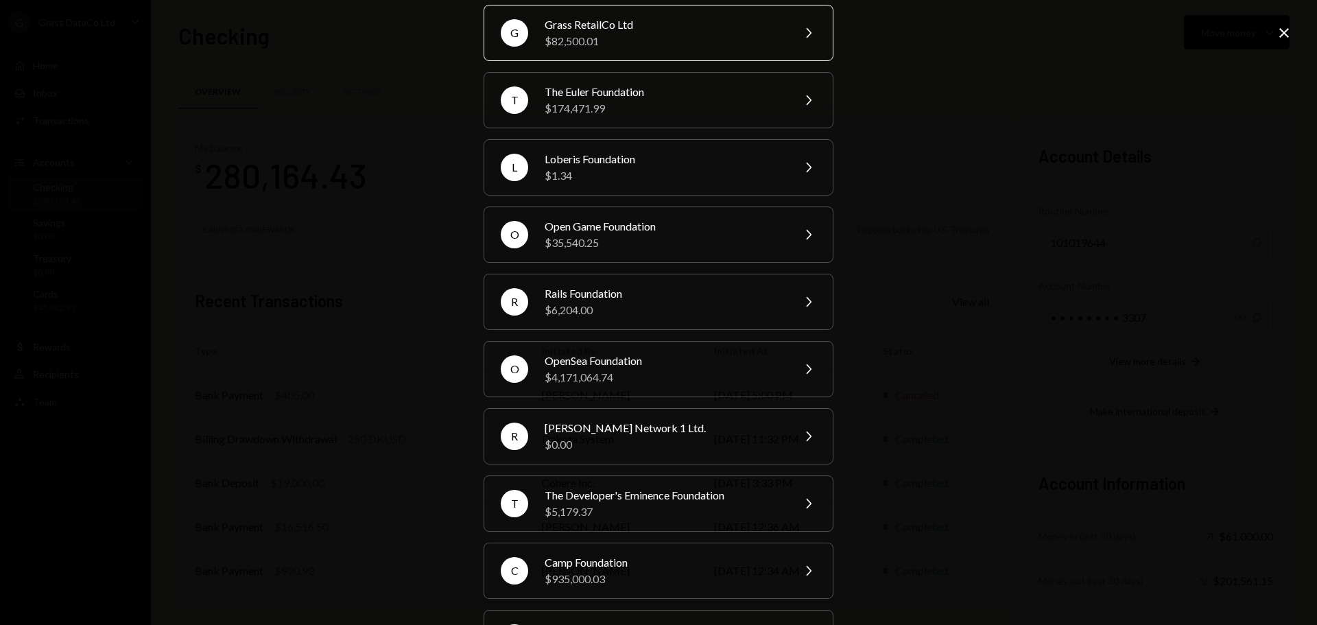
scroll to position [251, 0]
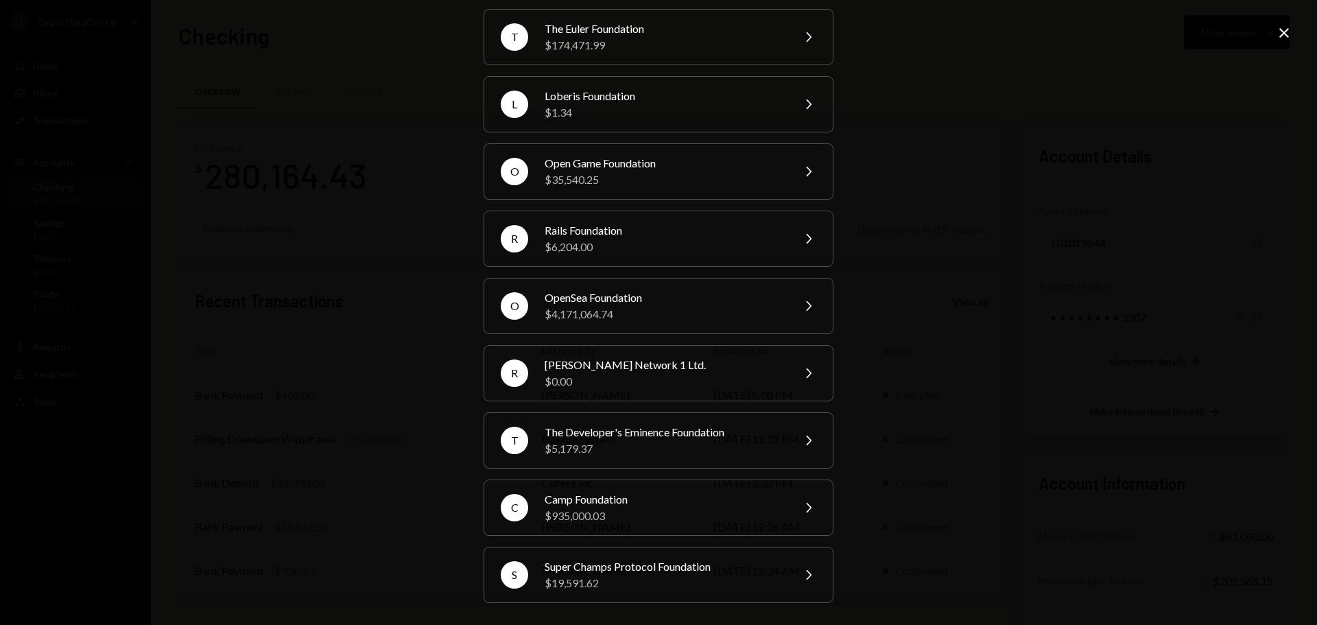
click at [948, 252] on div "Your organizations G Grass DataCo Ltd $325,247.34 Check D Dahlia Foundation $10…" at bounding box center [658, 312] width 1317 height 625
click at [1279, 30] on icon "Close" at bounding box center [1283, 33] width 16 height 16
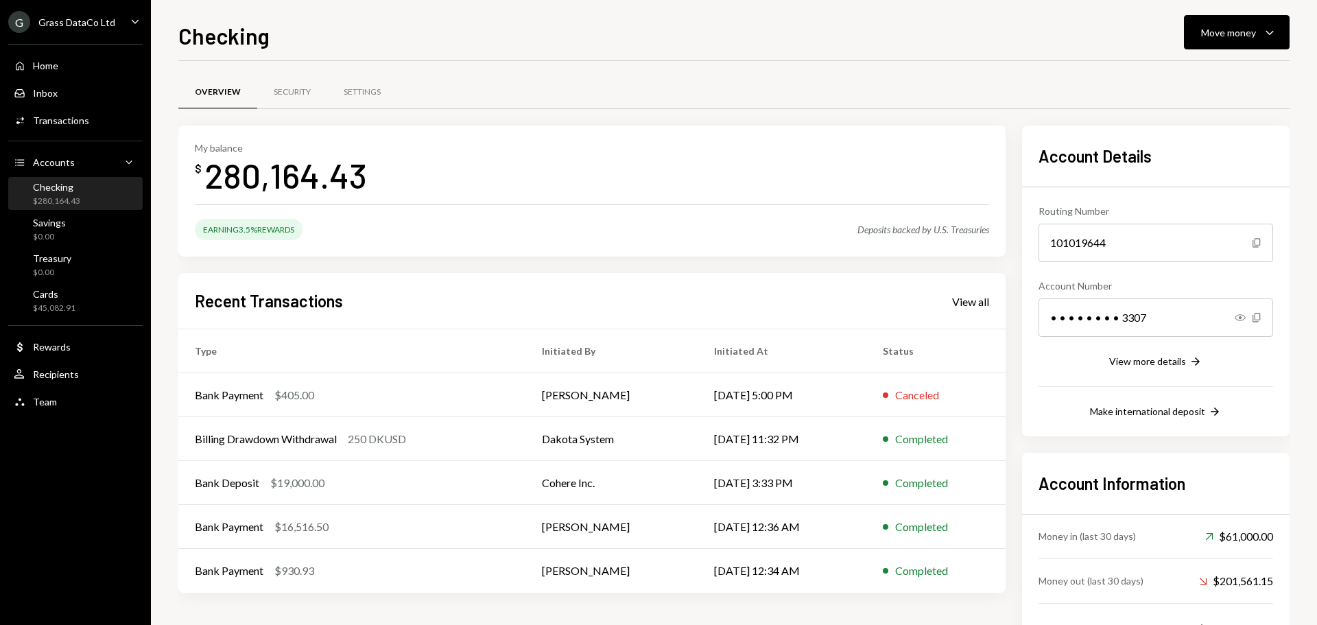
click at [120, 23] on div "G Grass DataCo Ltd Caret Down" at bounding box center [75, 22] width 151 height 22
